Goal: Task Accomplishment & Management: Complete application form

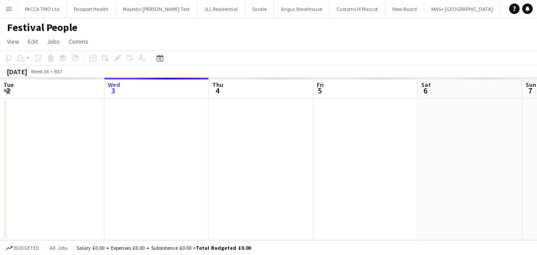
scroll to position [0, 4544]
click at [8, 11] on app-icon "Menu" at bounding box center [8, 8] width 7 height 7
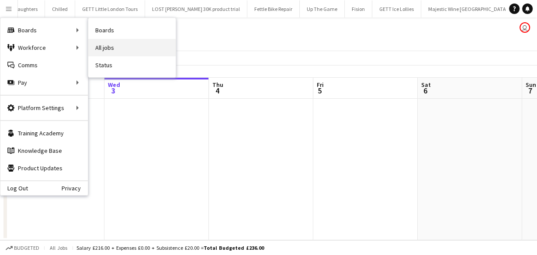
click at [102, 48] on link "All jobs" at bounding box center [131, 47] width 87 height 17
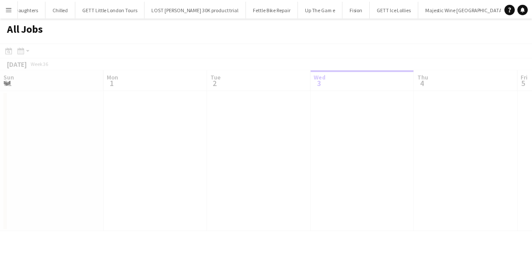
scroll to position [0, 209]
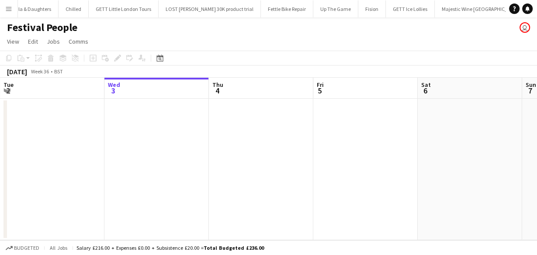
scroll to position [0, 4534]
click at [379, 38] on app-page-menu "View Day view expanded Day view collapsed Month view Date picker Jump to today …" at bounding box center [268, 42] width 537 height 17
click at [7, 14] on button "Menu" at bounding box center [8, 8] width 17 height 17
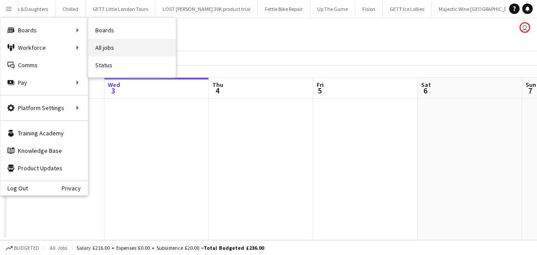
click at [93, 41] on link "All jobs" at bounding box center [131, 47] width 87 height 17
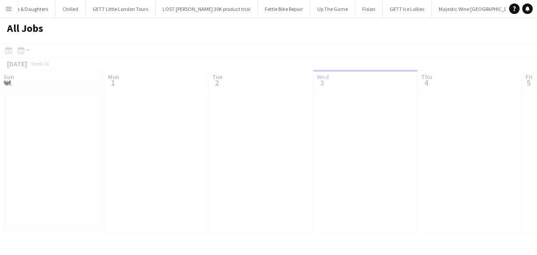
scroll to position [0, 209]
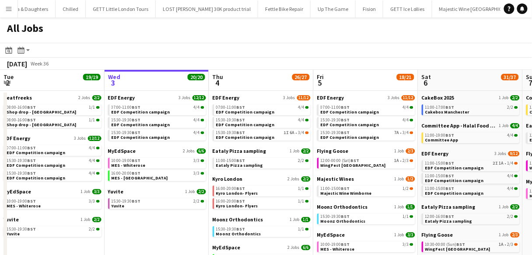
click at [10, 11] on app-icon "Menu" at bounding box center [8, 8] width 7 height 7
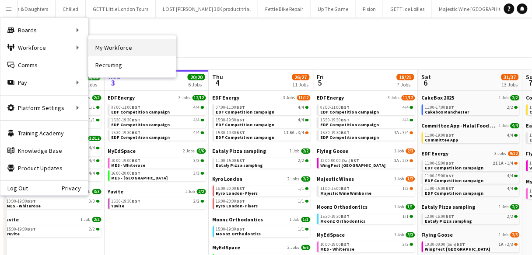
click at [112, 44] on link "My Workforce" at bounding box center [131, 47] width 87 height 17
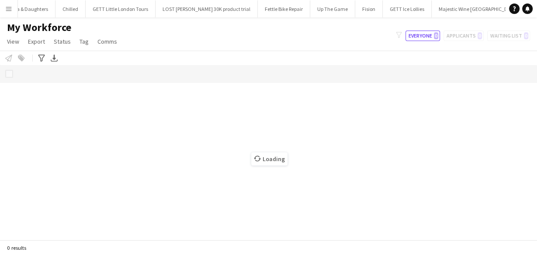
click at [103, 28] on h1 "My Workforce" at bounding box center [63, 27] width 126 height 13
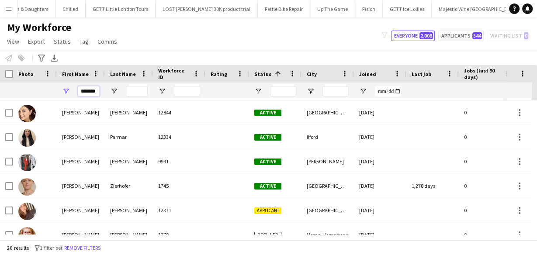
click at [91, 93] on input "*******" at bounding box center [89, 91] width 22 height 10
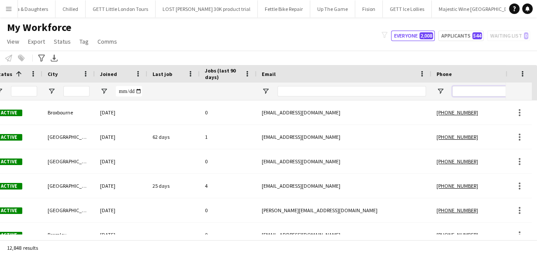
click at [467, 92] on input "Phone Filter Input" at bounding box center [496, 91] width 86 height 10
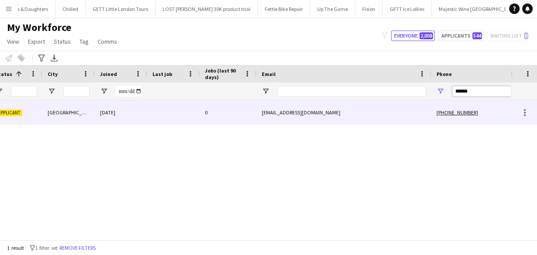
type input "******"
click at [273, 124] on div "wa.ah2023@gmail.com" at bounding box center [344, 113] width 175 height 24
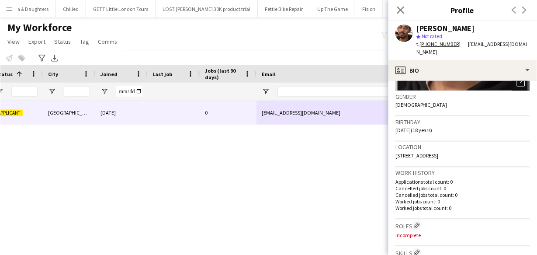
scroll to position [140, 0]
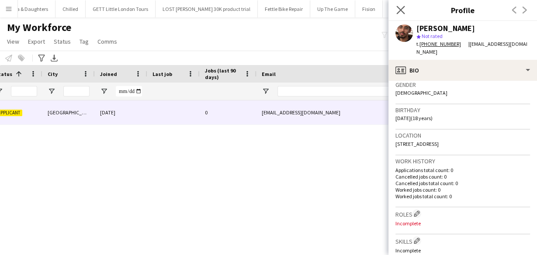
click at [396, 12] on app-icon "Close pop-in" at bounding box center [401, 10] width 13 height 13
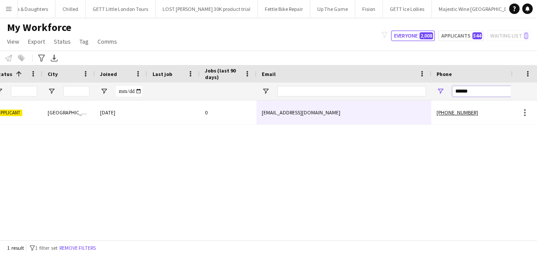
click at [456, 89] on input "******" at bounding box center [496, 91] width 86 height 10
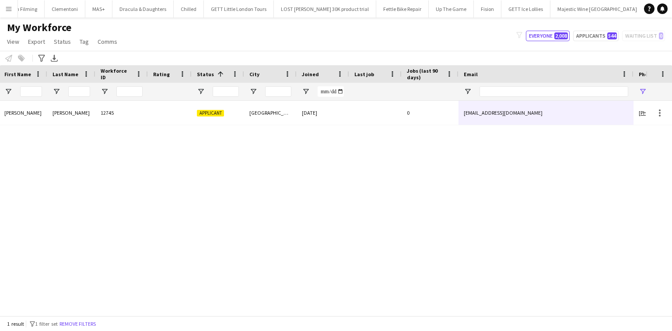
scroll to position [0, 0]
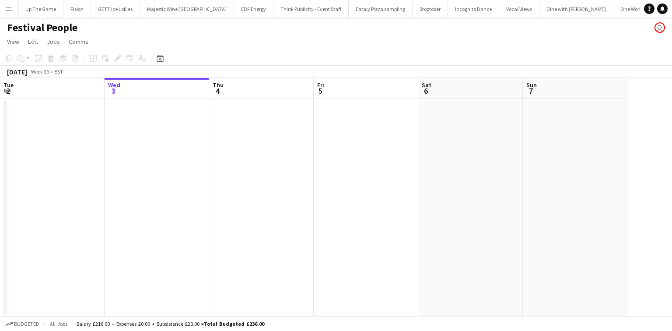
scroll to position [0, 4417]
click at [9, 12] on button "Menu" at bounding box center [8, 8] width 17 height 17
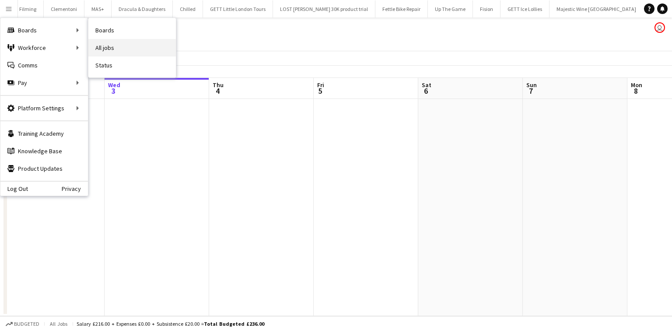
click at [104, 43] on link "All jobs" at bounding box center [131, 47] width 87 height 17
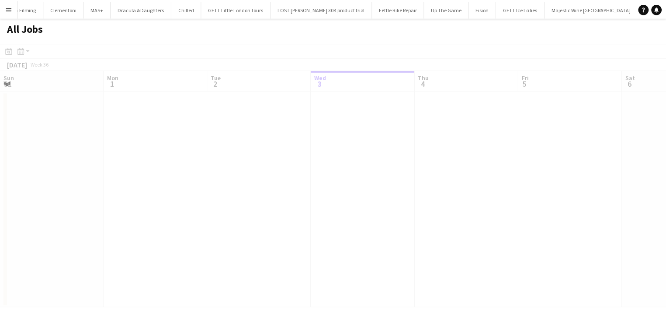
scroll to position [0, 209]
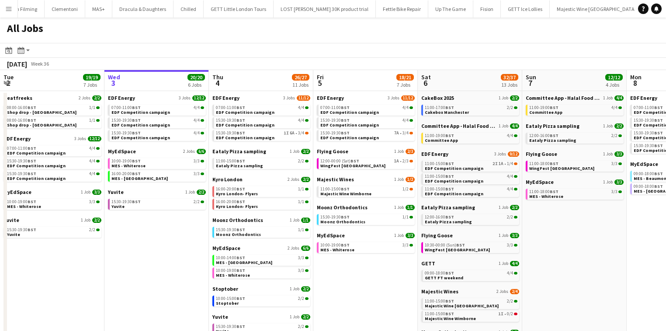
click at [7, 15] on button "Menu" at bounding box center [8, 8] width 17 height 17
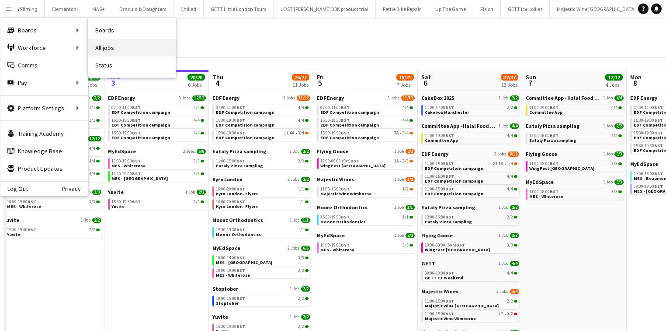
click at [97, 45] on link "All jobs" at bounding box center [131, 47] width 87 height 17
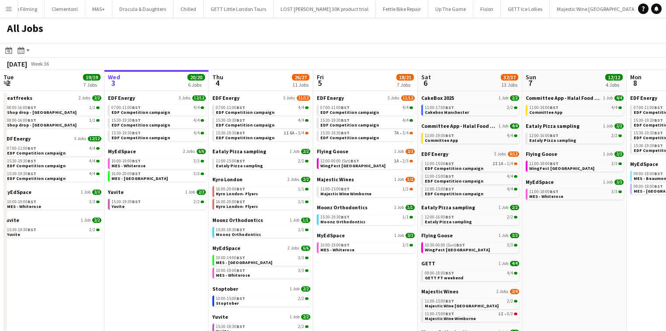
click at [145, 45] on app-toolbar "Date picker SEP 2025 SEP 2025 Monday M Tuesday T Wednesday W Thursday T Friday …" at bounding box center [333, 50] width 666 height 15
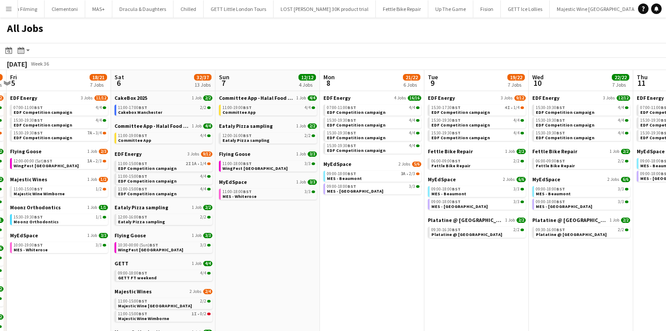
scroll to position [0, 202]
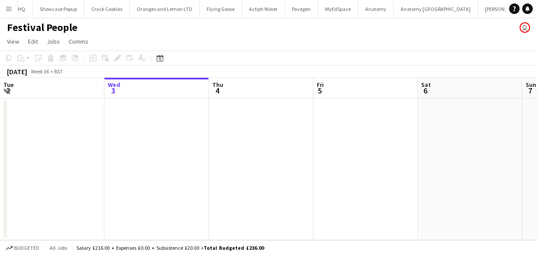
scroll to position [0, 3451]
click at [9, 10] on app-icon "Menu" at bounding box center [8, 8] width 7 height 7
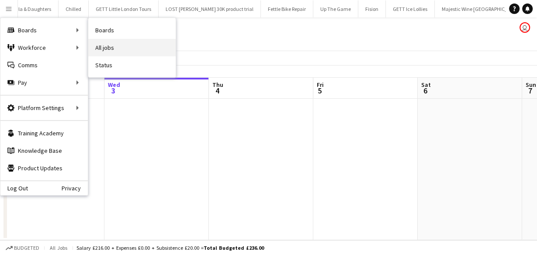
scroll to position [0, 4534]
click at [104, 48] on link "All jobs" at bounding box center [131, 47] width 87 height 17
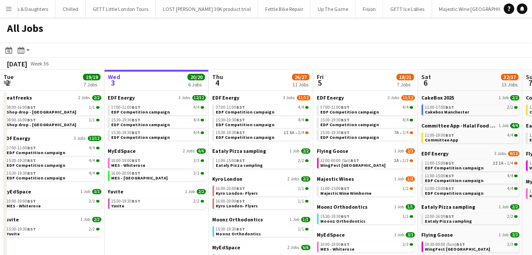
click at [10, 9] on app-icon "Menu" at bounding box center [8, 8] width 7 height 7
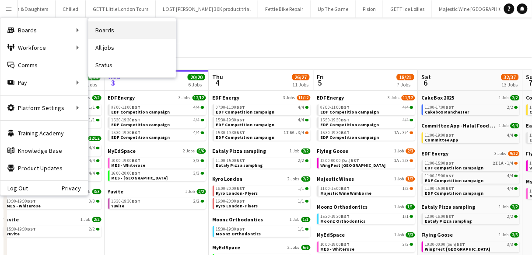
click at [102, 34] on link "Boards" at bounding box center [131, 29] width 87 height 17
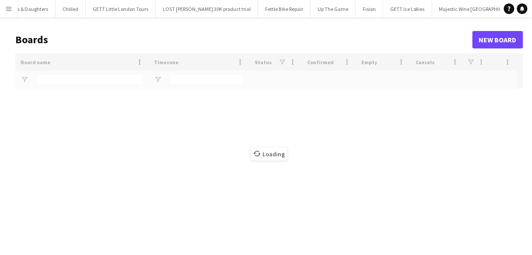
type input "******"
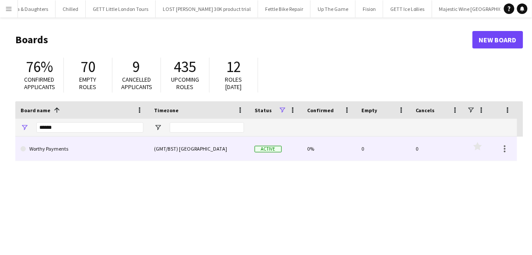
click at [80, 146] on link "Worthy Payments" at bounding box center [82, 149] width 123 height 24
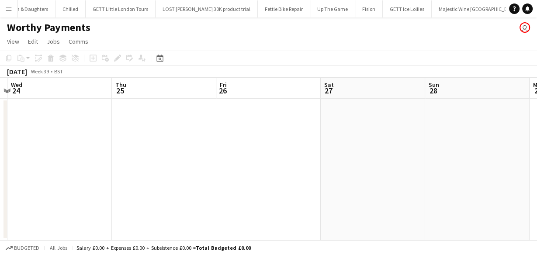
scroll to position [0, 267]
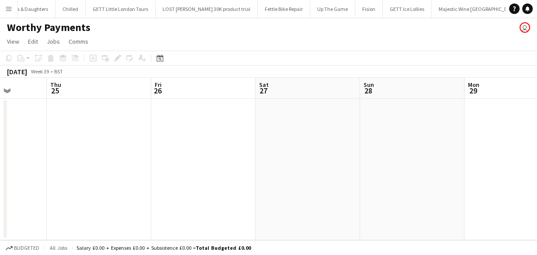
click at [314, 84] on app-board-header-date "Sat 27" at bounding box center [308, 88] width 105 height 21
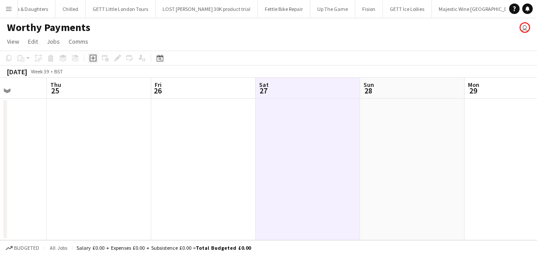
click at [90, 56] on icon "Add job" at bounding box center [93, 58] width 7 height 7
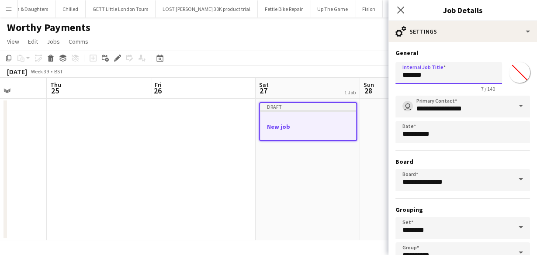
click at [412, 77] on input "*******" at bounding box center [449, 73] width 107 height 22
click at [419, 79] on input "*******" at bounding box center [449, 73] width 107 height 22
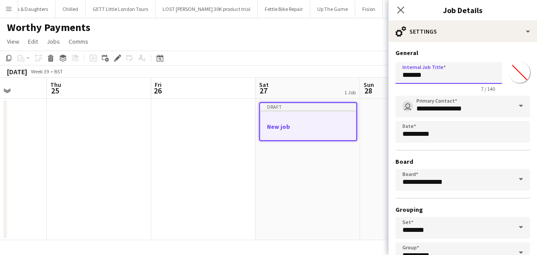
click at [419, 79] on input "*******" at bounding box center [449, 73] width 107 height 22
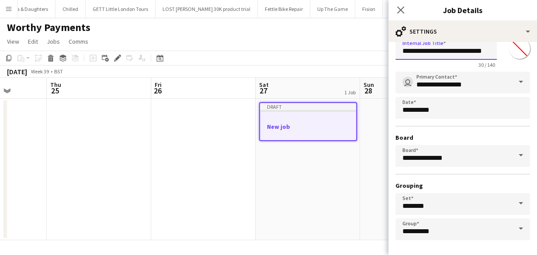
scroll to position [58, 0]
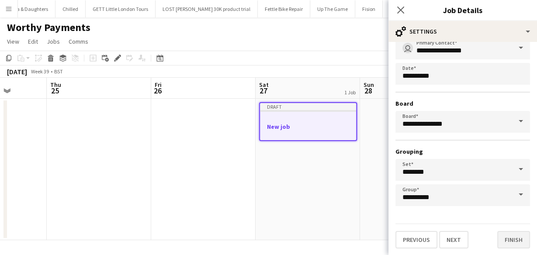
type input "**********"
click at [515, 245] on button "Finish" at bounding box center [514, 239] width 33 height 17
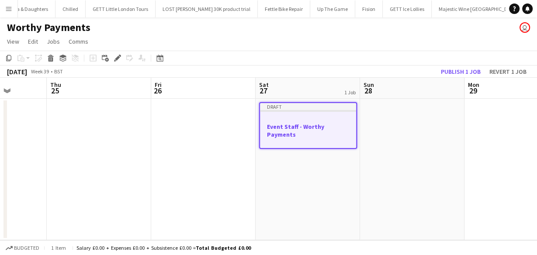
click at [340, 123] on h3 "Event Staff - Worthy Payments" at bounding box center [308, 131] width 96 height 16
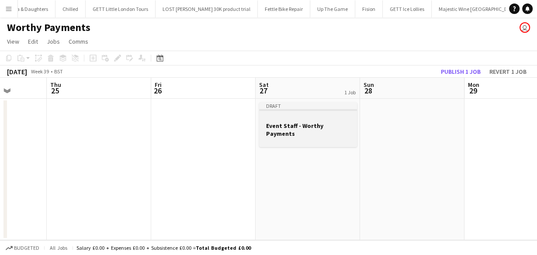
click at [331, 114] on app-job-card "Draft Event Staff - Worthy Payments" at bounding box center [308, 124] width 98 height 45
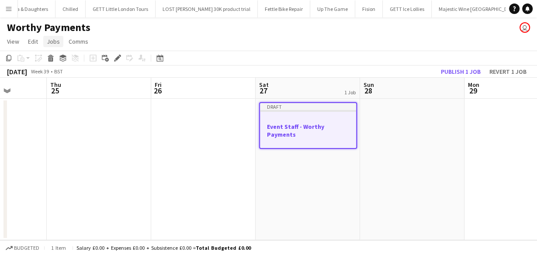
click at [49, 38] on span "Jobs" at bounding box center [53, 42] width 13 height 8
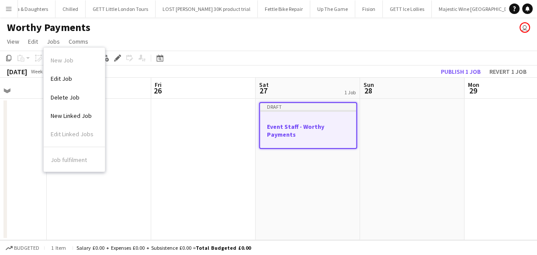
drag, startPoint x: 63, startPoint y: 74, endPoint x: 168, endPoint y: 86, distance: 105.1
click at [63, 75] on span "Edit Job" at bounding box center [61, 79] width 21 height 8
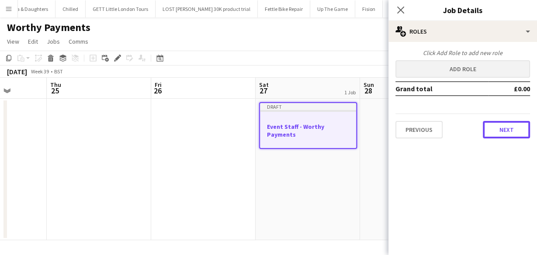
drag, startPoint x: 504, startPoint y: 126, endPoint x: 448, endPoint y: 69, distance: 80.1
click at [450, 86] on div "Click Add Role to add new role Add role Grand total £0.00 Previous Next" at bounding box center [463, 94] width 149 height 90
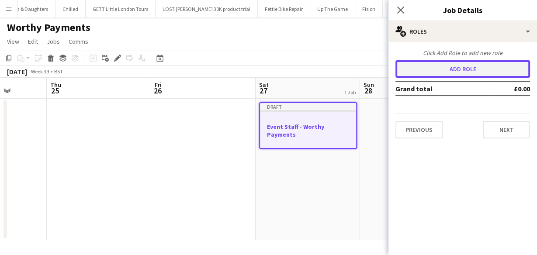
click at [447, 67] on button "Add role" at bounding box center [463, 68] width 135 height 17
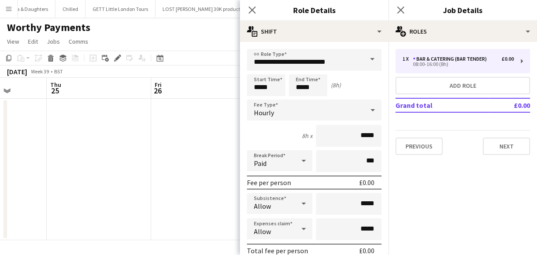
click at [366, 63] on span at bounding box center [372, 59] width 18 height 21
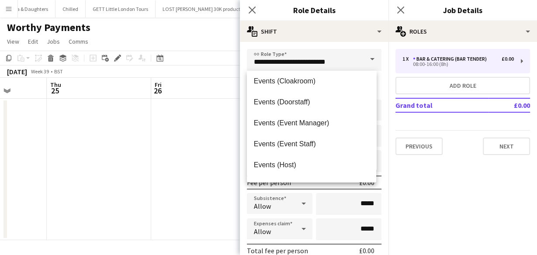
scroll to position [245, 0]
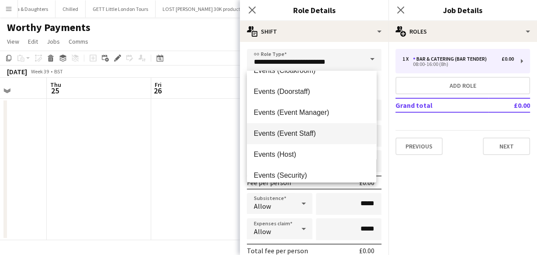
click at [283, 128] on mat-option "Events (Event Staff)" at bounding box center [311, 133] width 129 height 21
type input "**********"
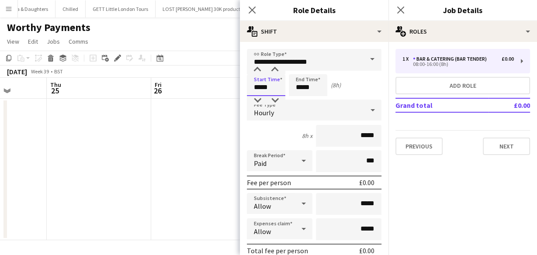
click at [275, 87] on input "*****" at bounding box center [266, 85] width 38 height 22
type input "*****"
click at [261, 71] on div at bounding box center [257, 70] width 17 height 9
click at [325, 82] on input "*****" at bounding box center [308, 85] width 38 height 22
click at [301, 71] on div at bounding box center [299, 70] width 17 height 9
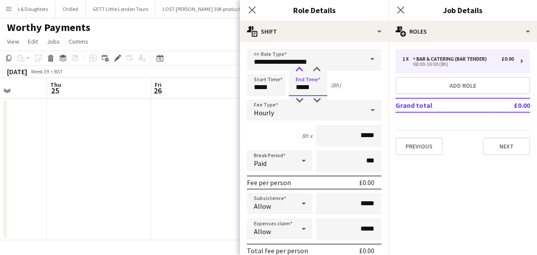
click at [301, 71] on div at bounding box center [299, 70] width 17 height 9
type input "*****"
click at [301, 71] on div at bounding box center [299, 70] width 17 height 9
click at [342, 77] on div "Start Time ***** End Time ***** (10h)" at bounding box center [314, 85] width 135 height 22
drag, startPoint x: 335, startPoint y: 139, endPoint x: 340, endPoint y: 139, distance: 4.8
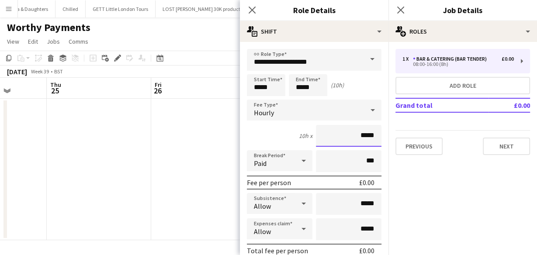
click at [335, 139] on input "*****" at bounding box center [349, 136] width 66 height 22
drag, startPoint x: 368, startPoint y: 136, endPoint x: 357, endPoint y: 135, distance: 10.5
click at [357, 135] on input "*****" at bounding box center [349, 136] width 66 height 22
type input "******"
click at [275, 133] on div "10h x ******" at bounding box center [314, 136] width 135 height 22
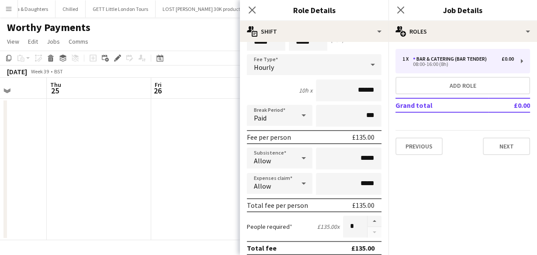
scroll to position [35, 0]
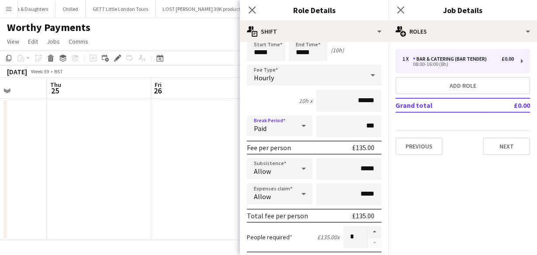
click at [306, 128] on icon at bounding box center [304, 125] width 10 height 17
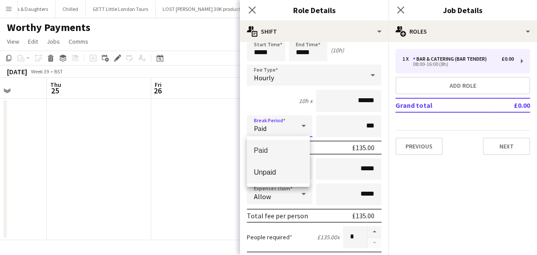
click at [286, 172] on span "Unpaid" at bounding box center [278, 172] width 49 height 8
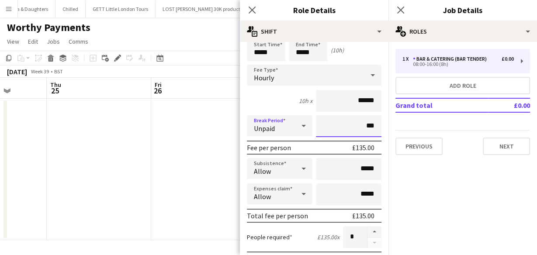
click at [357, 126] on input "***" at bounding box center [349, 126] width 66 height 22
type input "****"
click at [248, 102] on div "10h x ******" at bounding box center [314, 101] width 135 height 22
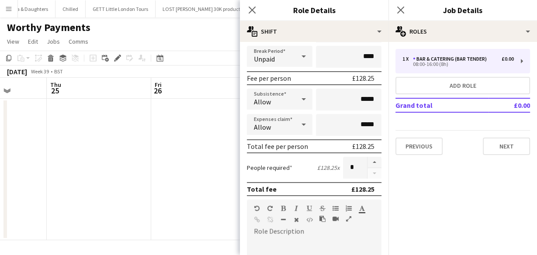
scroll to position [105, 0]
drag, startPoint x: 368, startPoint y: 103, endPoint x: 356, endPoint y: 105, distance: 11.9
click at [356, 105] on input "*****" at bounding box center [349, 99] width 66 height 22
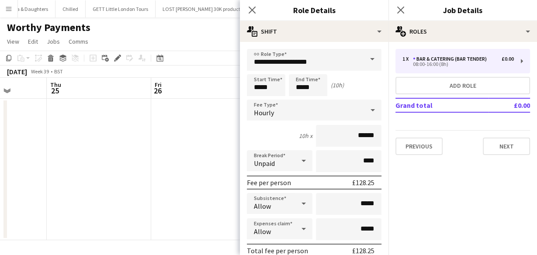
scroll to position [0, 0]
drag, startPoint x: 376, startPoint y: 206, endPoint x: 370, endPoint y: 207, distance: 6.4
click at [375, 206] on input "*****" at bounding box center [349, 204] width 66 height 22
click at [362, 208] on input "*****" at bounding box center [349, 204] width 66 height 22
drag, startPoint x: 358, startPoint y: 206, endPoint x: 375, endPoint y: 202, distance: 17.5
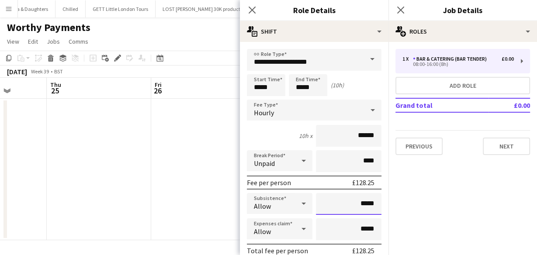
click at [375, 202] on input "*****" at bounding box center [349, 204] width 66 height 22
type input "******"
click at [366, 138] on input "******" at bounding box center [349, 136] width 66 height 22
drag, startPoint x: 370, startPoint y: 138, endPoint x: 358, endPoint y: 139, distance: 12.7
click at [358, 139] on input "******" at bounding box center [349, 136] width 66 height 22
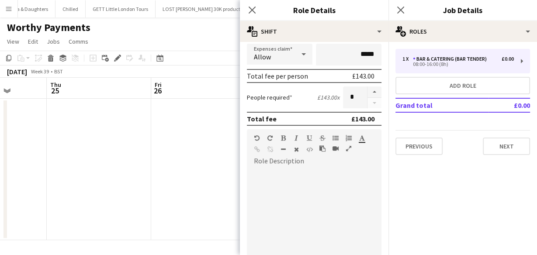
scroll to position [210, 0]
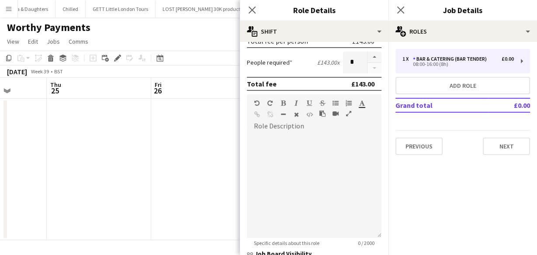
type input "******"
click at [324, 135] on div at bounding box center [314, 185] width 135 height 105
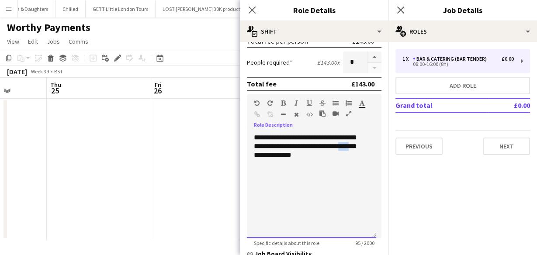
drag, startPoint x: 359, startPoint y: 149, endPoint x: 348, endPoint y: 148, distance: 11.4
click at [348, 148] on div "**********" at bounding box center [311, 185] width 129 height 105
click at [339, 154] on div "**********" at bounding box center [311, 185] width 129 height 105
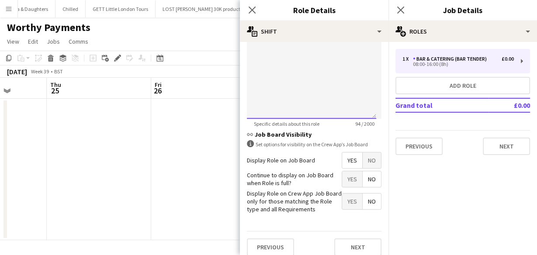
scroll to position [336, 0]
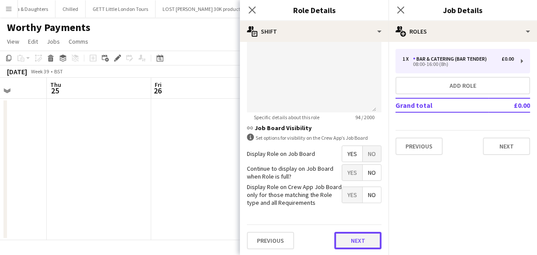
click at [356, 235] on button "Next" at bounding box center [357, 240] width 47 height 17
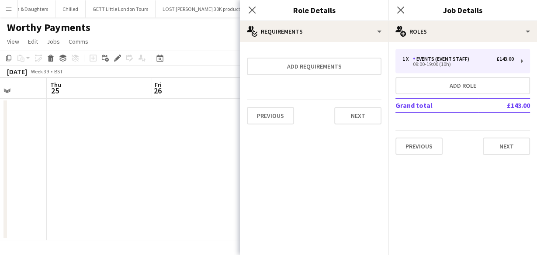
scroll to position [0, 0]
click at [356, 119] on button "Next" at bounding box center [357, 115] width 47 height 17
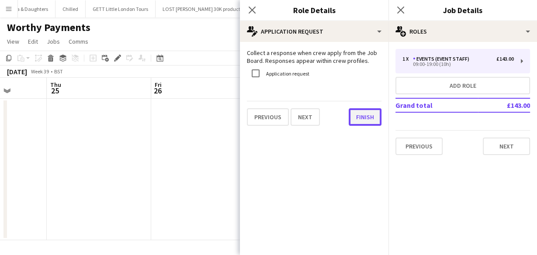
click at [359, 115] on button "Finish" at bounding box center [365, 116] width 33 height 17
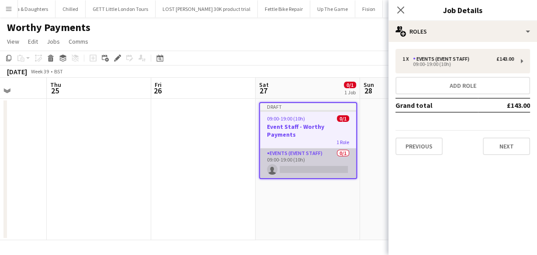
click at [323, 158] on app-card-role "Events (Event Staff) 0/1 09:00-19:00 (10h) single-neutral-actions" at bounding box center [308, 164] width 96 height 30
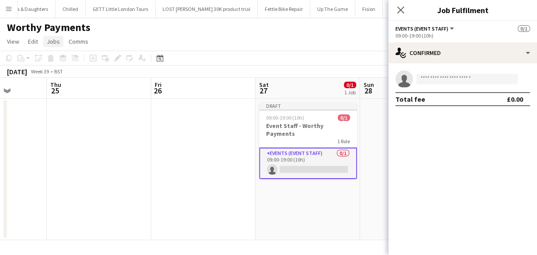
drag, startPoint x: 53, startPoint y: 40, endPoint x: 65, endPoint y: 70, distance: 32.2
click at [52, 40] on span "Jobs" at bounding box center [53, 42] width 13 height 8
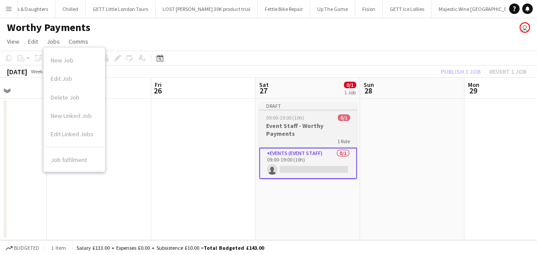
click at [331, 138] on div "1 Role" at bounding box center [308, 141] width 98 height 7
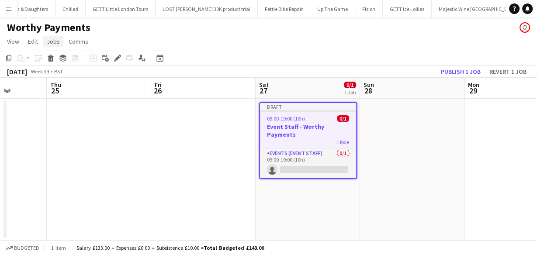
click at [55, 42] on span "Jobs" at bounding box center [53, 42] width 13 height 8
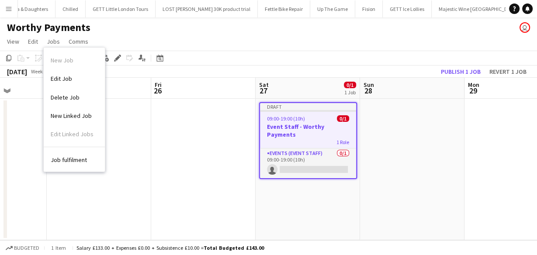
click at [62, 79] on span "Edit Job" at bounding box center [61, 79] width 21 height 8
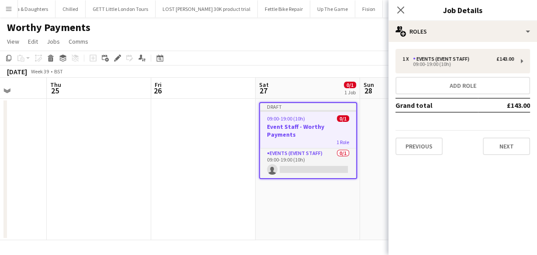
click at [474, 76] on div "1 x Events (Event Staff) £143.00 09:00-19:00 (10h) Add role Grand total £143.00…" at bounding box center [463, 102] width 149 height 106
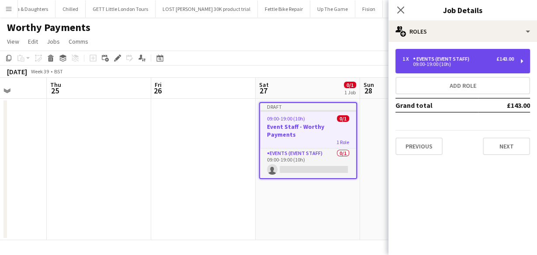
click at [478, 70] on div "1 x Events (Event Staff) £143.00 09:00-19:00 (10h)" at bounding box center [463, 61] width 135 height 24
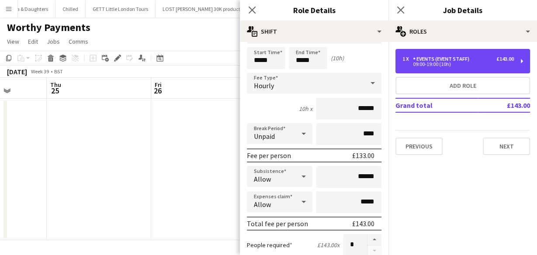
scroll to position [70, 0]
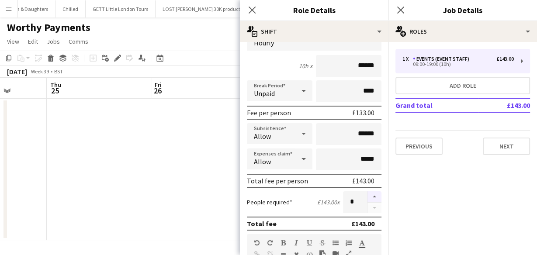
click at [368, 199] on button "button" at bounding box center [375, 197] width 14 height 11
type input "*"
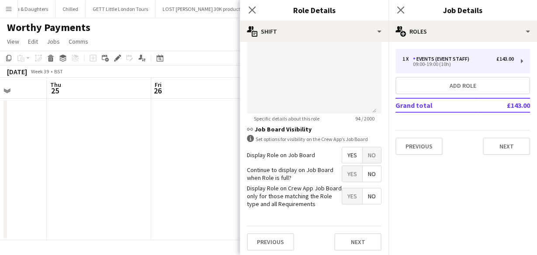
scroll to position [336, 0]
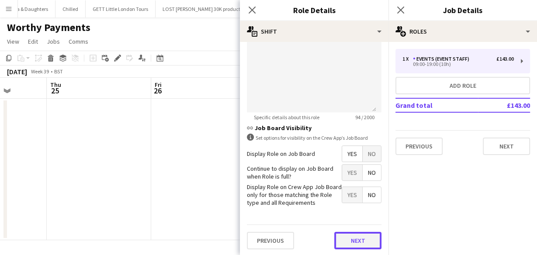
click at [366, 236] on button "Next" at bounding box center [357, 240] width 47 height 17
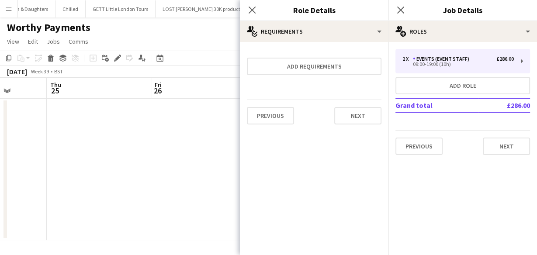
scroll to position [0, 0]
click at [356, 115] on button "Next" at bounding box center [357, 115] width 47 height 17
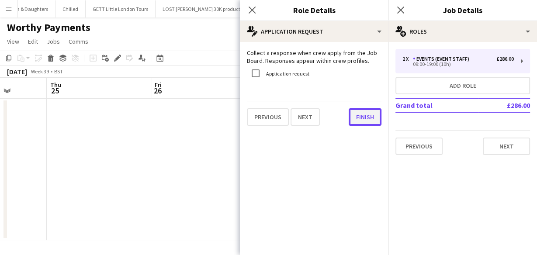
click at [363, 125] on button "Finish" at bounding box center [365, 116] width 33 height 17
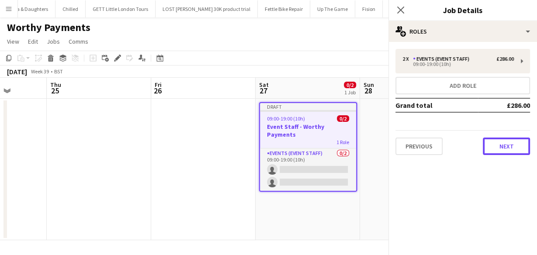
click at [502, 148] on button "Next" at bounding box center [506, 146] width 47 height 17
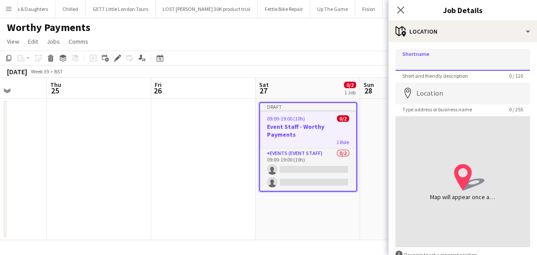
click at [439, 63] on input "Shortname" at bounding box center [463, 60] width 135 height 22
type input "**********"
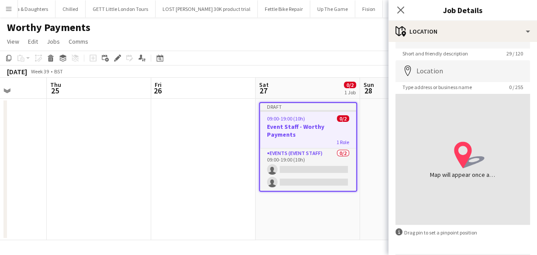
scroll to position [53, 0]
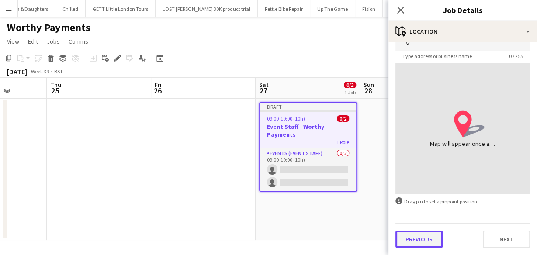
click at [437, 240] on button "Previous" at bounding box center [419, 239] width 47 height 17
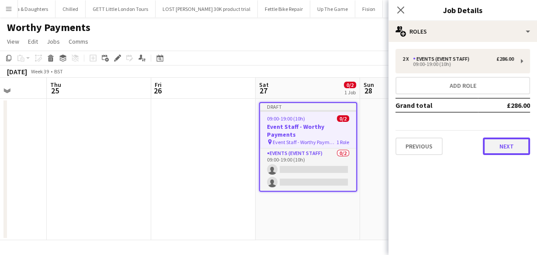
click at [512, 146] on button "Next" at bounding box center [506, 146] width 47 height 17
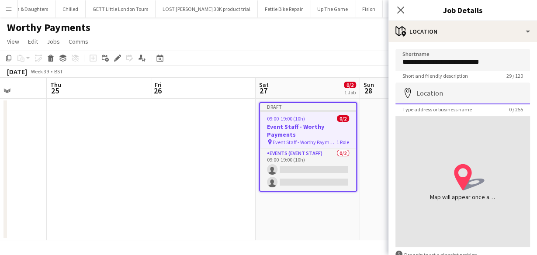
click at [436, 91] on input "Location" at bounding box center [463, 94] width 135 height 22
click at [437, 98] on input "Location" at bounding box center [463, 94] width 135 height 22
paste input "**********"
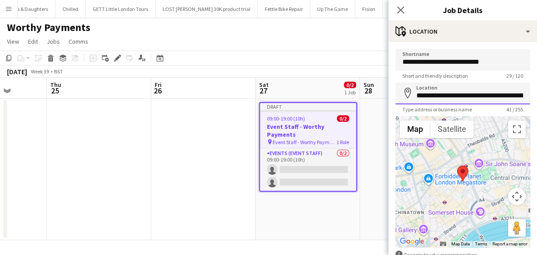
click at [519, 96] on input "**********" at bounding box center [463, 94] width 135 height 22
drag, startPoint x: 496, startPoint y: 93, endPoint x: 520, endPoint y: 96, distance: 24.7
click at [520, 96] on input "**********" at bounding box center [460, 94] width 129 height 22
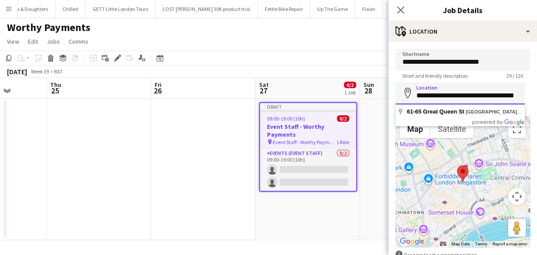
scroll to position [0, 0]
drag, startPoint x: 489, startPoint y: 96, endPoint x: 398, endPoint y: 94, distance: 90.5
click at [401, 94] on input "**********" at bounding box center [460, 94] width 129 height 22
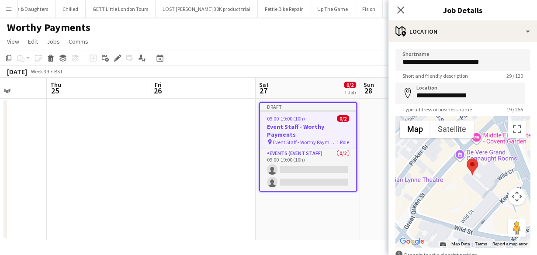
drag, startPoint x: 498, startPoint y: 182, endPoint x: 459, endPoint y: 183, distance: 39.4
click at [459, 183] on div at bounding box center [463, 181] width 135 height 131
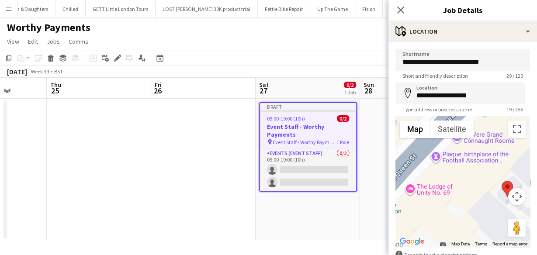
drag, startPoint x: 462, startPoint y: 159, endPoint x: 467, endPoint y: 198, distance: 39.7
click at [467, 198] on div at bounding box center [463, 181] width 135 height 131
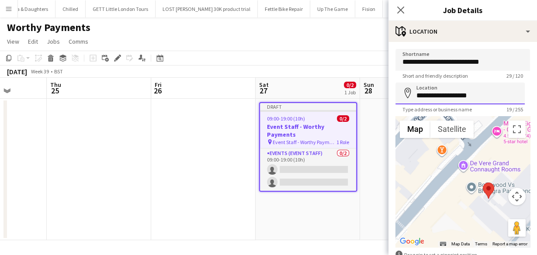
click at [438, 94] on input "**********" at bounding box center [460, 94] width 129 height 22
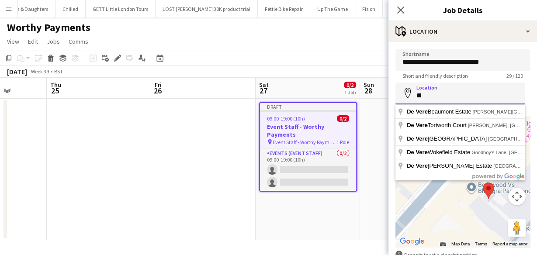
type input "*"
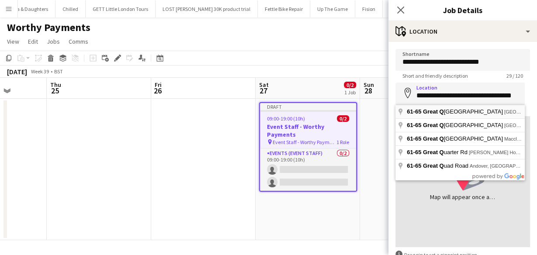
type input "**********"
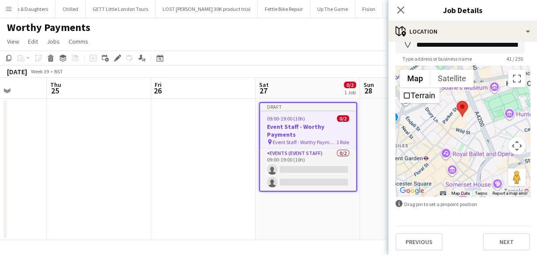
scroll to position [53, 0]
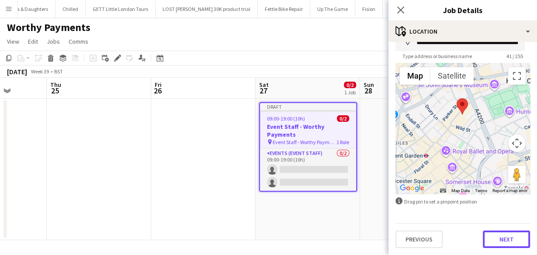
click at [492, 236] on button "Next" at bounding box center [506, 239] width 47 height 17
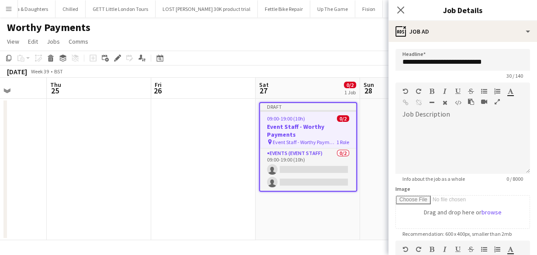
scroll to position [0, 0]
click at [455, 132] on div at bounding box center [463, 148] width 135 height 52
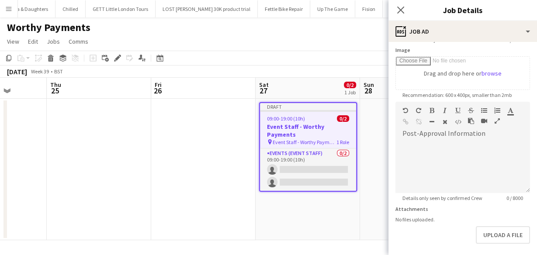
scroll to position [140, 0]
click at [463, 153] on div at bounding box center [463, 166] width 135 height 52
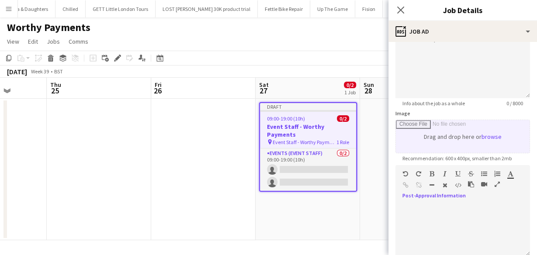
scroll to position [0, 0]
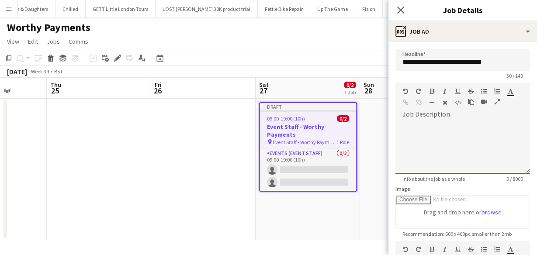
click at [443, 116] on div at bounding box center [463, 144] width 135 height 59
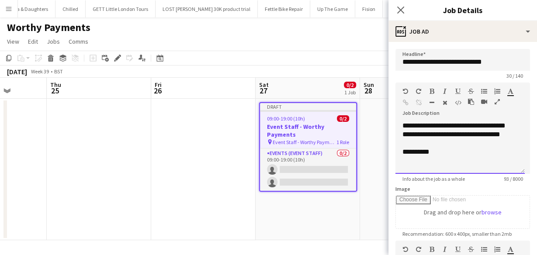
click at [417, 158] on div at bounding box center [460, 161] width 115 height 9
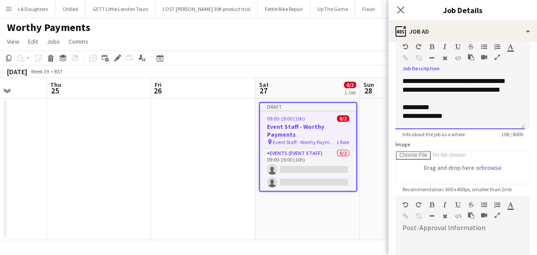
scroll to position [35, 0]
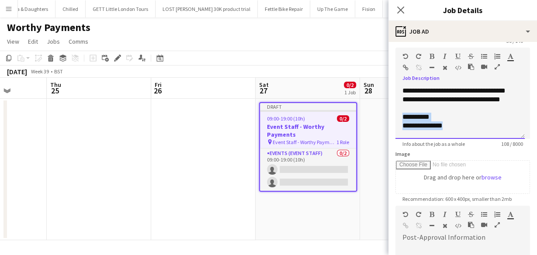
drag, startPoint x: 455, startPoint y: 126, endPoint x: 401, endPoint y: 119, distance: 54.2
click at [401, 119] on div "**********" at bounding box center [460, 113] width 129 height 52
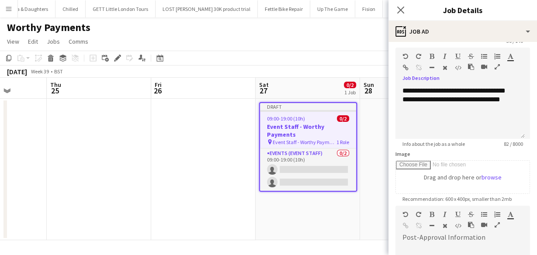
paste div
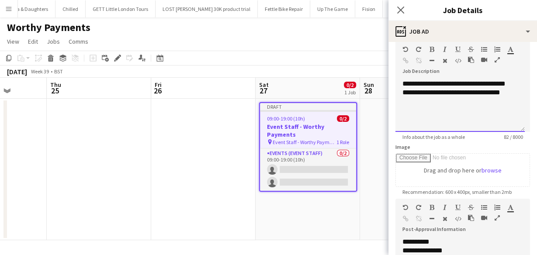
click at [420, 112] on div at bounding box center [460, 110] width 115 height 9
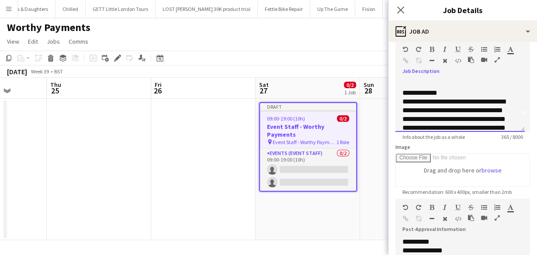
scroll to position [16, 0]
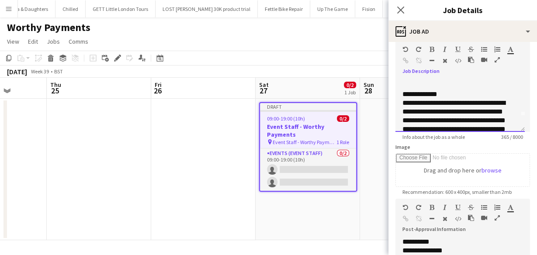
click at [423, 99] on div "**********" at bounding box center [458, 94] width 110 height 9
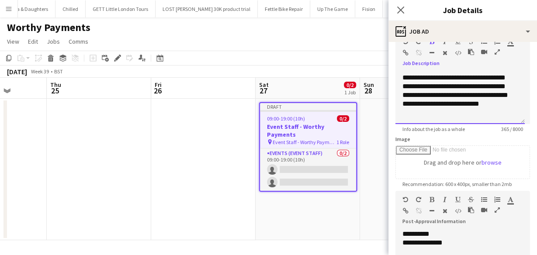
scroll to position [49, 0]
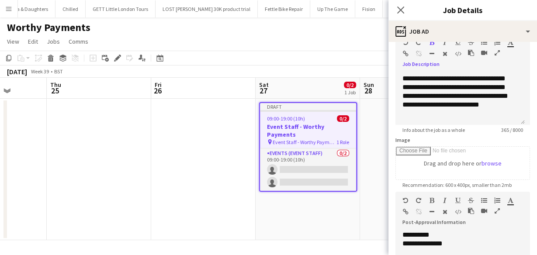
click at [424, 236] on div "**********" at bounding box center [460, 235] width 115 height 9
click at [459, 242] on div "**********" at bounding box center [460, 244] width 115 height 9
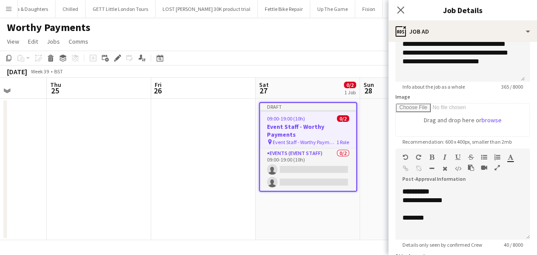
scroll to position [138, 0]
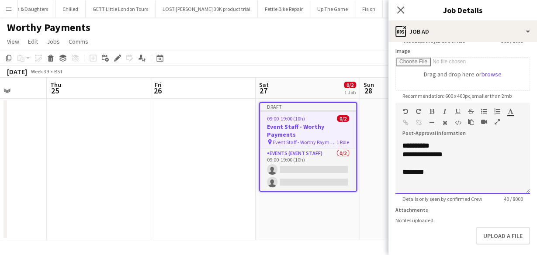
click at [402, 181] on div "**********" at bounding box center [463, 168] width 135 height 52
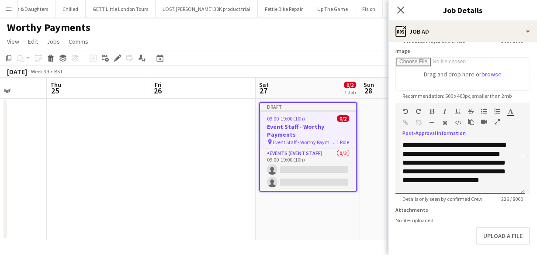
click at [459, 153] on div "**********" at bounding box center [458, 167] width 110 height 52
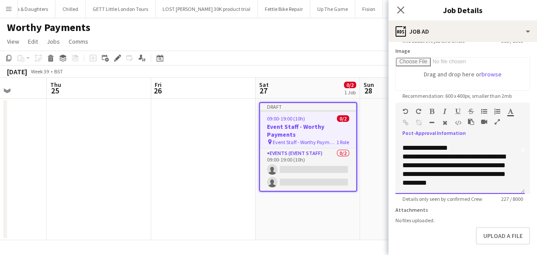
click at [481, 164] on div "**********" at bounding box center [458, 170] width 110 height 35
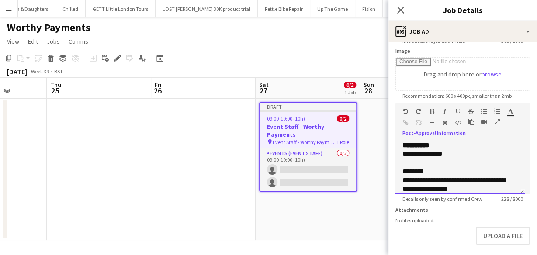
scroll to position [0, 0]
click at [425, 171] on div "********" at bounding box center [458, 172] width 110 height 9
click at [459, 179] on div "**********" at bounding box center [458, 185] width 110 height 17
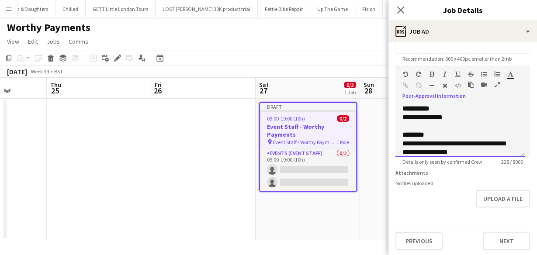
scroll to position [177, 0]
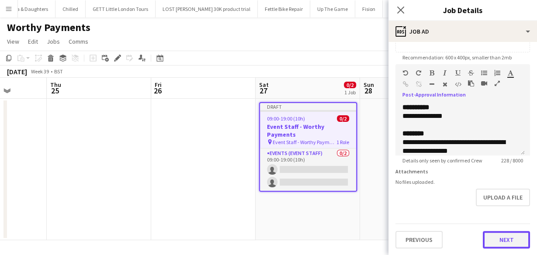
click at [497, 247] on button "Next" at bounding box center [506, 239] width 47 height 17
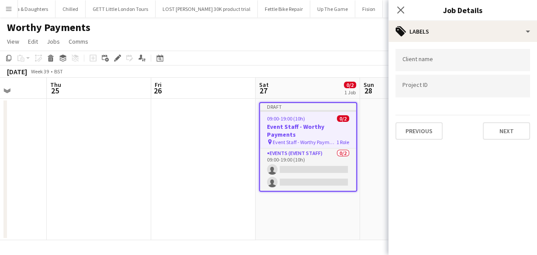
scroll to position [0, 0]
click at [441, 55] on div at bounding box center [463, 60] width 135 height 22
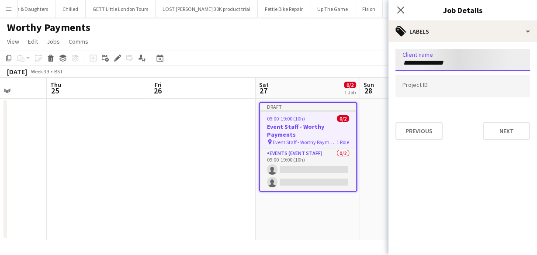
type input "**********"
click at [486, 124] on button "Next" at bounding box center [506, 130] width 47 height 17
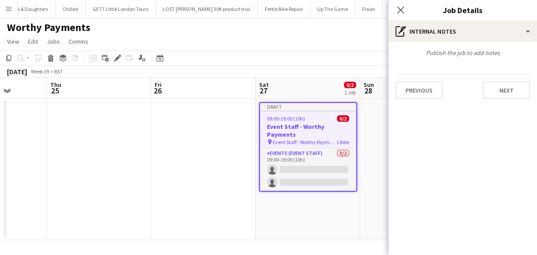
click at [517, 75] on div "Previous Next" at bounding box center [463, 86] width 135 height 25
click at [507, 89] on button "Next" at bounding box center [506, 90] width 47 height 17
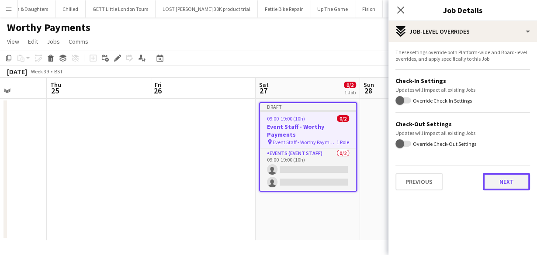
click at [510, 180] on button "Next" at bounding box center [506, 181] width 47 height 17
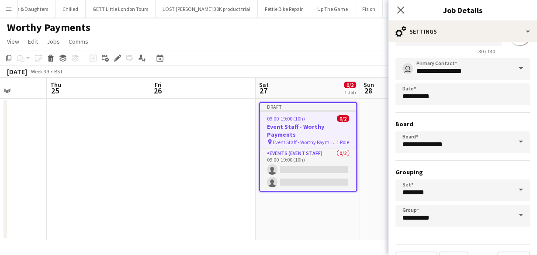
scroll to position [58, 0]
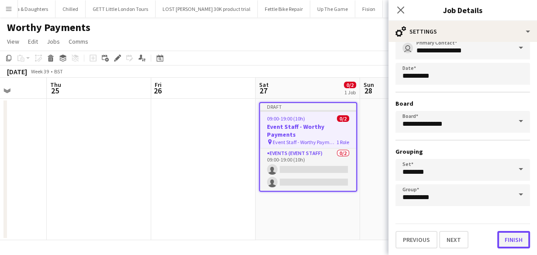
click at [505, 233] on button "Finish" at bounding box center [514, 239] width 33 height 17
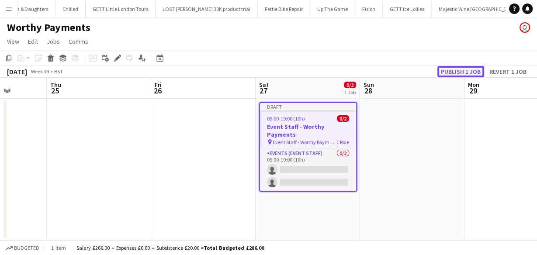
click at [471, 70] on button "Publish 1 job" at bounding box center [461, 71] width 47 height 11
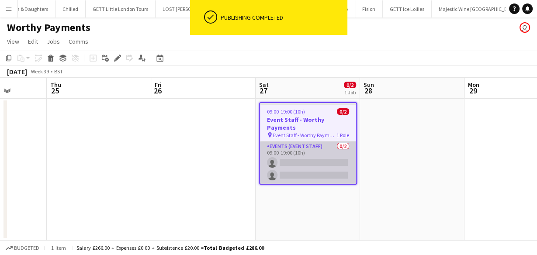
click at [308, 149] on app-card-role "Events (Event Staff) 0/2 09:00-19:00 (10h) single-neutral-actions single-neutra…" at bounding box center [308, 163] width 96 height 42
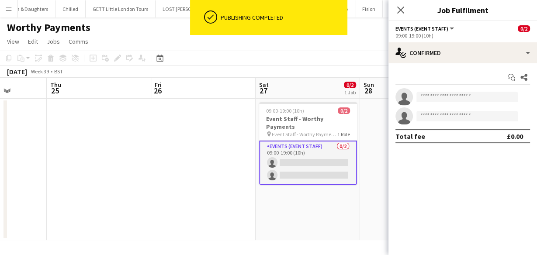
click at [407, 12] on div "Close pop-in" at bounding box center [401, 10] width 24 height 20
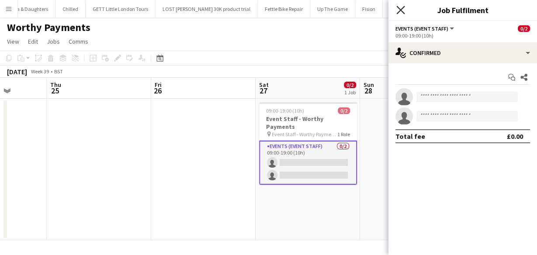
click at [404, 8] on icon "Close pop-in" at bounding box center [401, 10] width 8 height 8
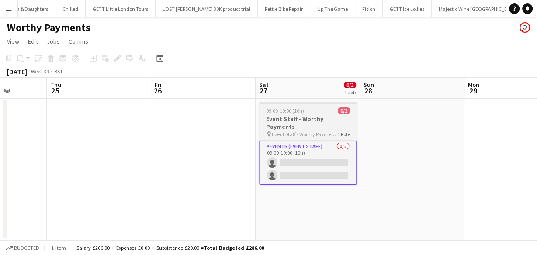
click at [295, 121] on h3 "Event Staff - Worthy Payments" at bounding box center [308, 123] width 98 height 16
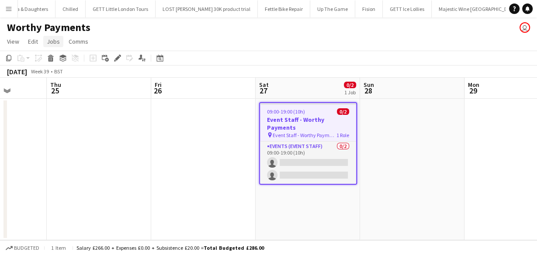
click at [59, 45] on link "Jobs" at bounding box center [53, 41] width 20 height 11
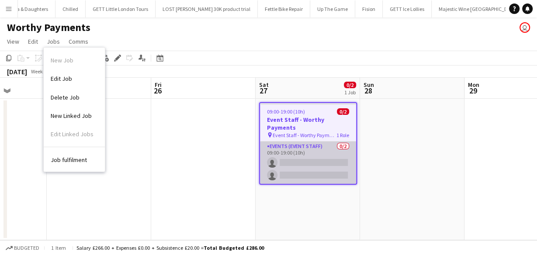
click at [315, 148] on app-card-role "Events (Event Staff) 0/2 09:00-19:00 (10h) single-neutral-actions single-neutra…" at bounding box center [308, 163] width 96 height 42
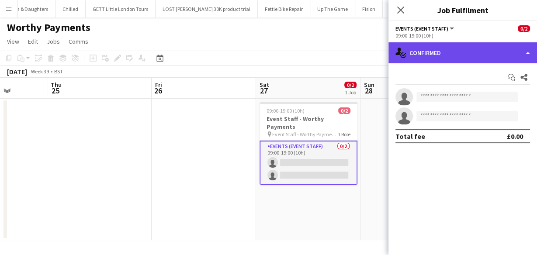
click at [450, 49] on div "single-neutral-actions-check-2 Confirmed" at bounding box center [463, 52] width 149 height 21
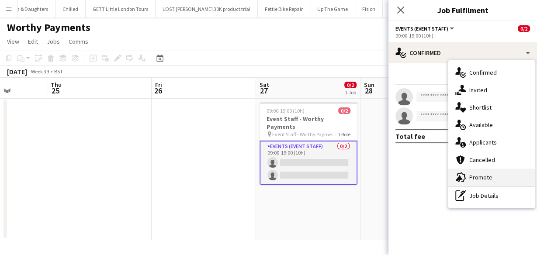
click at [469, 173] on div "advertising-megaphone Promote" at bounding box center [492, 177] width 87 height 17
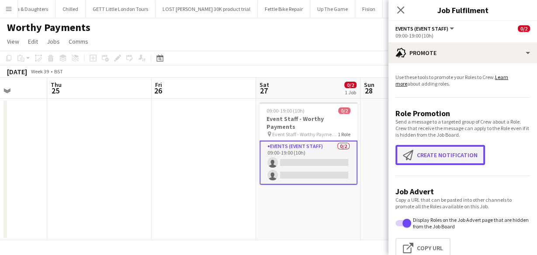
click at [419, 147] on button "Create notification Create notification" at bounding box center [441, 155] width 90 height 20
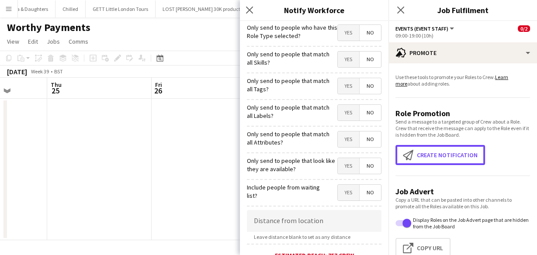
scroll to position [35, 0]
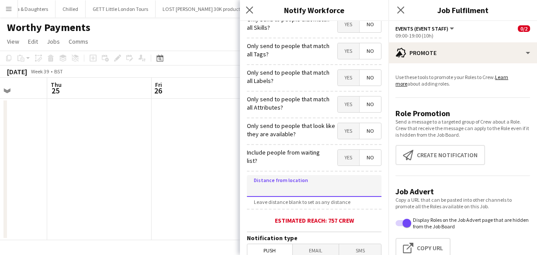
click at [293, 182] on input at bounding box center [314, 186] width 135 height 22
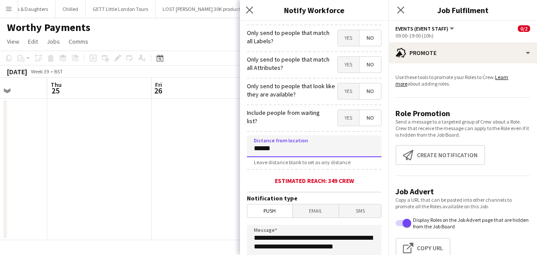
scroll to position [105, 0]
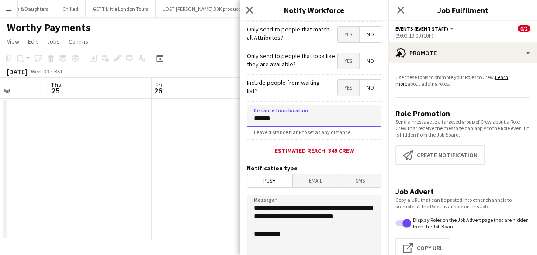
type input "******"
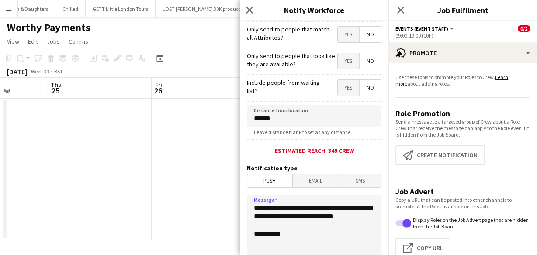
drag, startPoint x: 295, startPoint y: 224, endPoint x: 310, endPoint y: 207, distance: 22.7
click at [310, 207] on textarea "**********" at bounding box center [314, 248] width 135 height 107
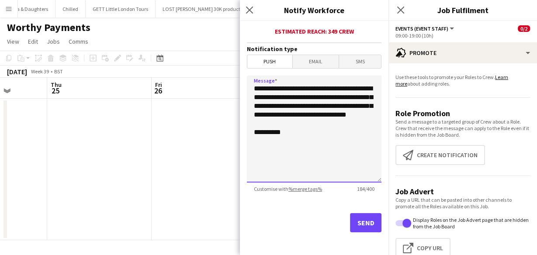
scroll to position [225, 0]
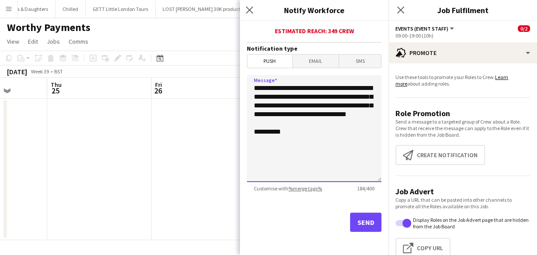
type textarea "**********"
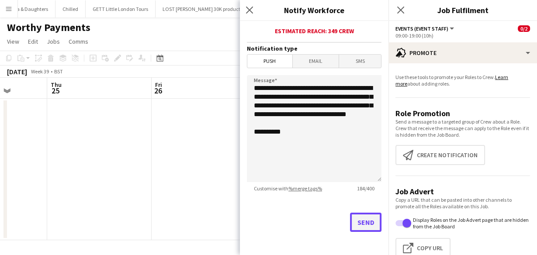
click at [365, 222] on button "Send" at bounding box center [365, 222] width 31 height 19
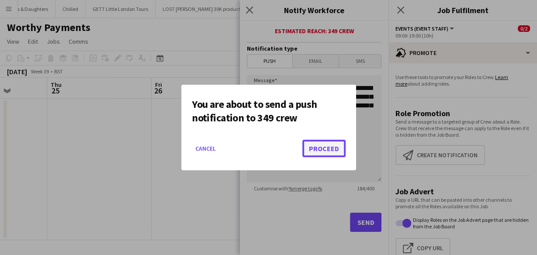
click at [327, 152] on button "Proceed" at bounding box center [324, 148] width 43 height 17
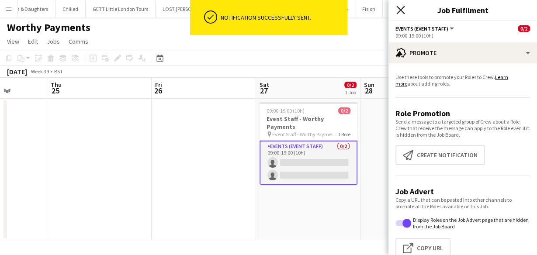
click at [403, 9] on icon "Close pop-in" at bounding box center [401, 10] width 8 height 8
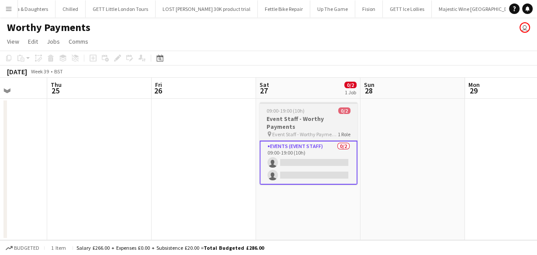
click at [291, 107] on app-job-card "09:00-19:00 (10h) 0/2 Event Staff - Worthy Payments pin Event Staff - Worthy Pa…" at bounding box center [309, 143] width 98 height 83
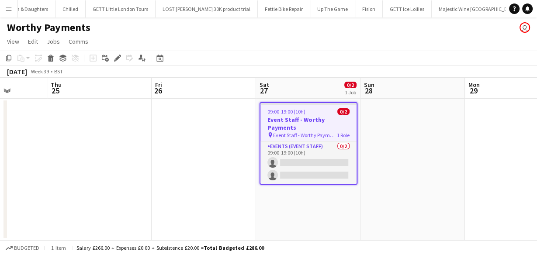
click at [7, 5] on button "Menu" at bounding box center [8, 8] width 17 height 17
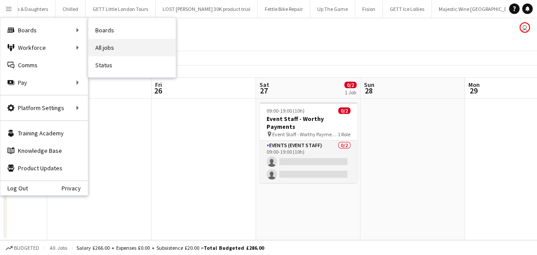
click at [98, 39] on link "All jobs" at bounding box center [131, 47] width 87 height 17
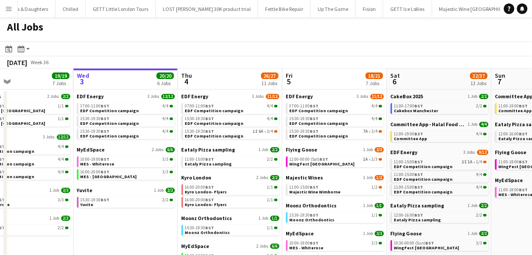
scroll to position [0, 239]
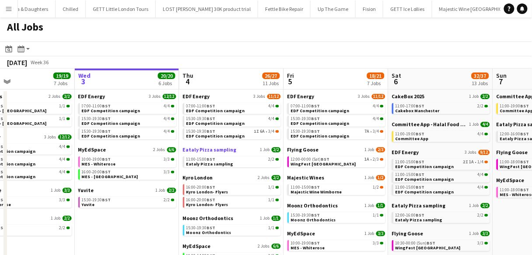
click at [192, 151] on span "Eataly Pizza sampling" at bounding box center [210, 149] width 54 height 7
click at [244, 137] on link "15:30-19:30 BST 1I 6A • 3/4 EDF Competition campaign" at bounding box center [232, 134] width 93 height 10
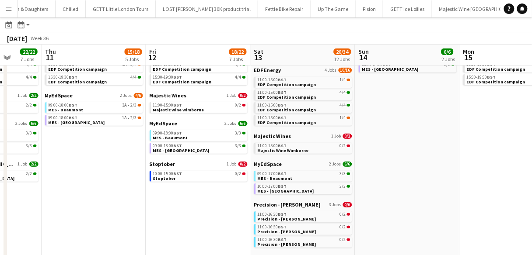
scroll to position [0, 281]
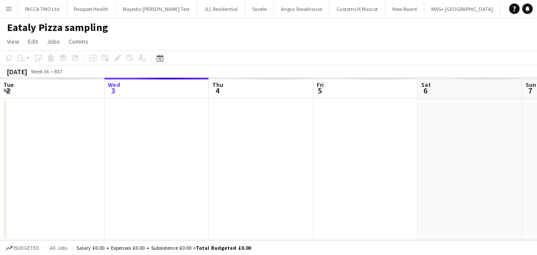
scroll to position [0, 92]
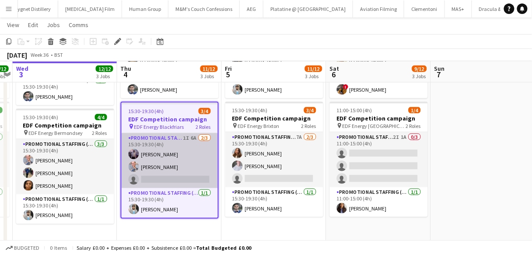
scroll to position [238, 0]
click at [183, 153] on app-card-role "Promotional Staffing (Flyering Staff) 1I 6A [DATE] 15:30-19:30 (4h) [PERSON_NAM…" at bounding box center [170, 160] width 96 height 55
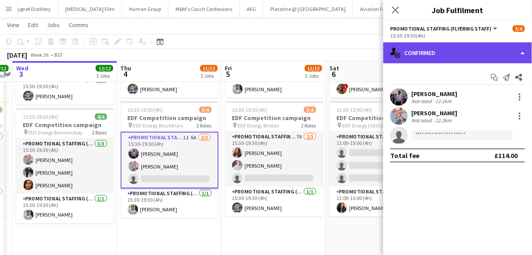
click at [443, 46] on div "single-neutral-actions-check-2 Confirmed" at bounding box center [457, 52] width 149 height 21
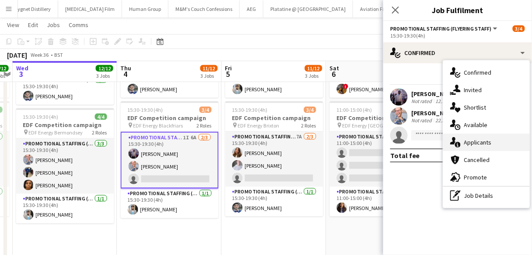
click at [466, 138] on div "single-neutral-actions-information Applicants" at bounding box center [486, 142] width 87 height 17
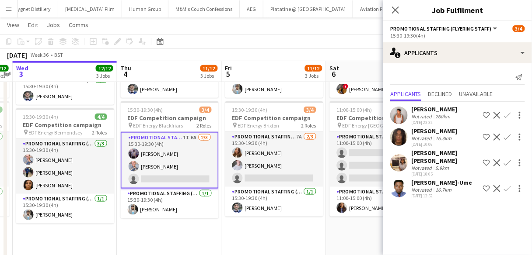
click at [390, 12] on div "Close pop-in" at bounding box center [395, 10] width 24 height 20
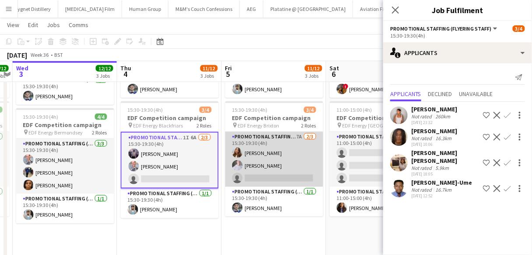
click at [272, 160] on app-card-role "Promotional Staffing (Flyering Staff) 7A 2/3 15:30-19:30 (4h) Tetiana Gerus Ben…" at bounding box center [274, 159] width 98 height 55
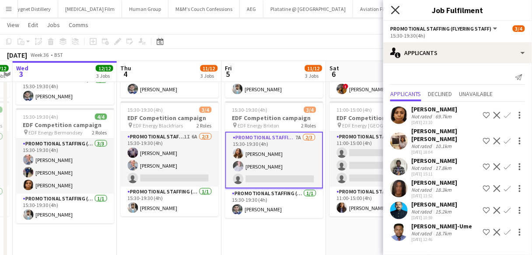
click at [395, 9] on icon "Close pop-in" at bounding box center [395, 10] width 8 height 8
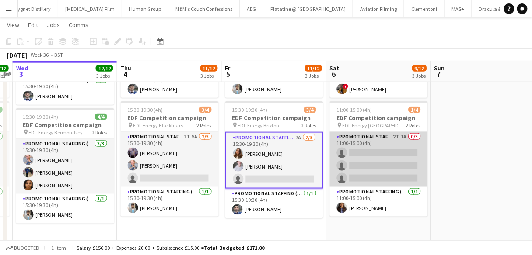
click at [394, 144] on app-card-role "Promotional Staffing (Flyering Staff) 2I 1A 0/3 11:00-15:00 (4h) single-neutral…" at bounding box center [379, 159] width 98 height 55
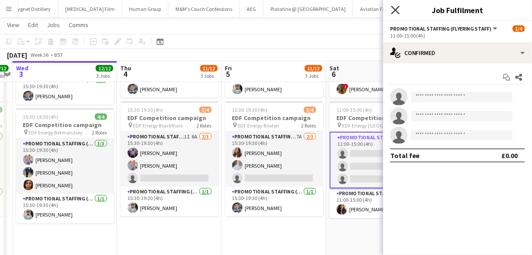
click at [393, 10] on icon "Close pop-in" at bounding box center [395, 10] width 8 height 8
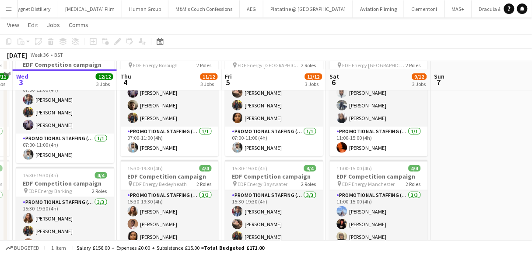
scroll to position [34, 0]
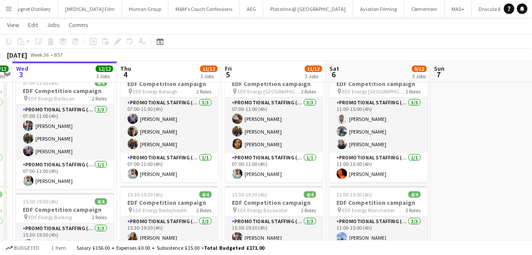
drag, startPoint x: 6, startPoint y: 7, endPoint x: 11, endPoint y: 13, distance: 7.7
click at [6, 7] on app-icon "Menu" at bounding box center [8, 8] width 7 height 7
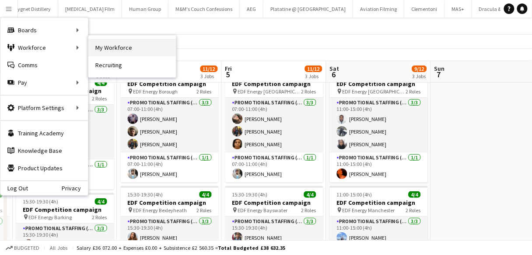
click at [105, 47] on link "My Workforce" at bounding box center [131, 47] width 87 height 17
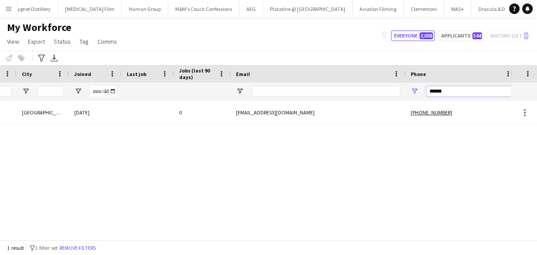
click at [441, 96] on input "******" at bounding box center [470, 91] width 86 height 10
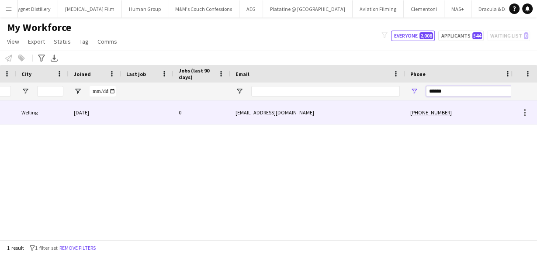
type input "******"
click at [370, 115] on div "larismehlich@gmail.com" at bounding box center [317, 113] width 175 height 24
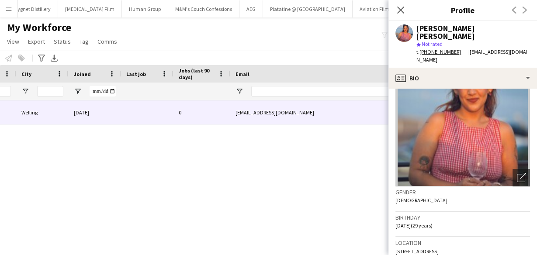
scroll to position [90, 0]
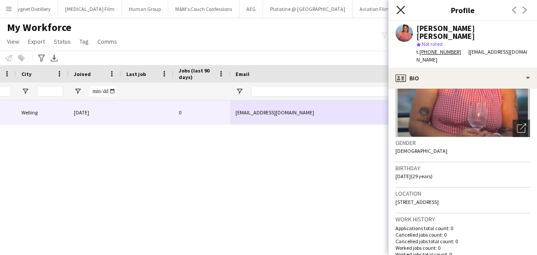
click at [398, 9] on icon "Close pop-in" at bounding box center [401, 10] width 8 height 8
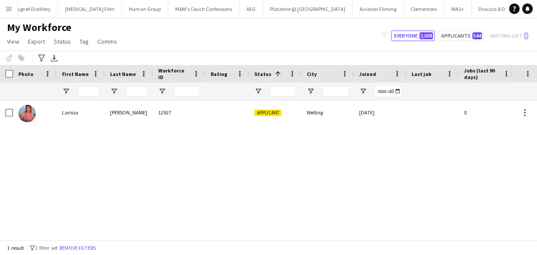
scroll to position [0, 158]
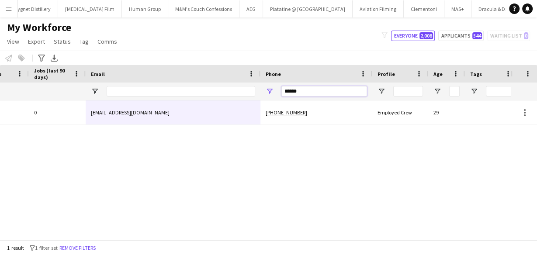
click at [303, 94] on input "******" at bounding box center [325, 91] width 86 height 10
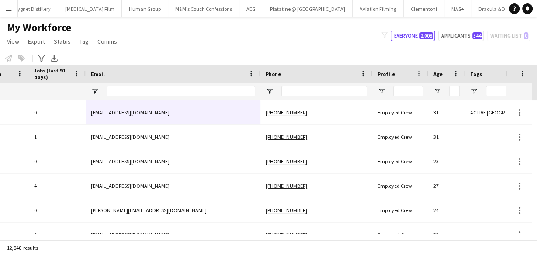
click at [2, 9] on button "Menu" at bounding box center [8, 8] width 17 height 17
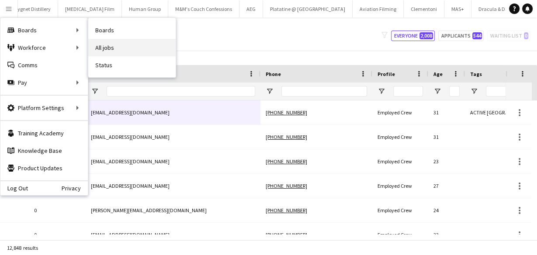
click at [95, 43] on link "All jobs" at bounding box center [131, 47] width 87 height 17
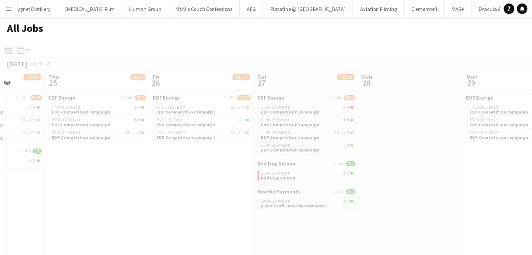
scroll to position [0, 337]
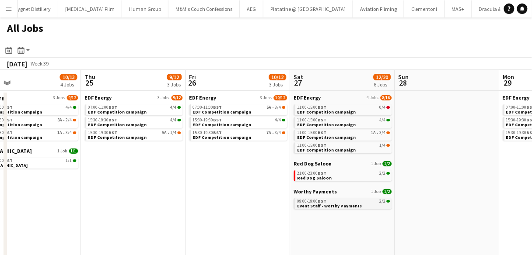
click at [316, 203] on span "09:00-19:00 BST" at bounding box center [311, 201] width 29 height 4
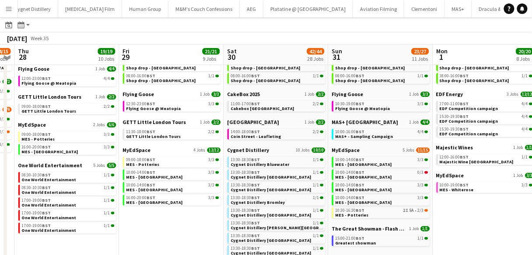
scroll to position [56, 0]
click at [364, 160] on div "10:00-14:00 BST 3/3" at bounding box center [381, 160] width 93 height 4
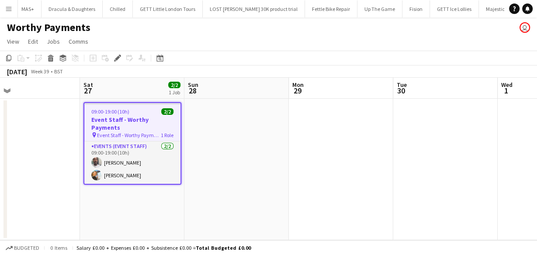
scroll to position [0, 4487]
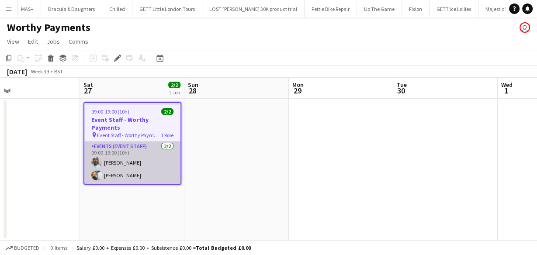
click at [147, 145] on app-card-role "Events (Event Staff) [DATE] 09:00-19:00 (10h) [PERSON_NAME] [PERSON_NAME]" at bounding box center [132, 163] width 96 height 42
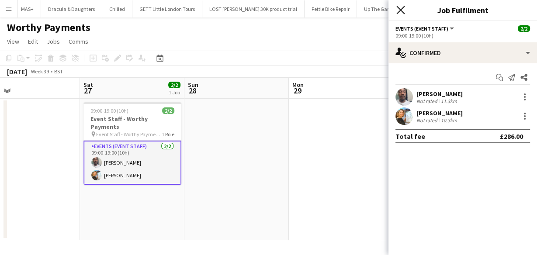
click at [401, 9] on icon at bounding box center [401, 10] width 8 height 8
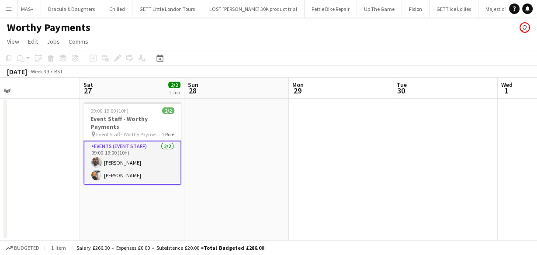
scroll to position [0, 309]
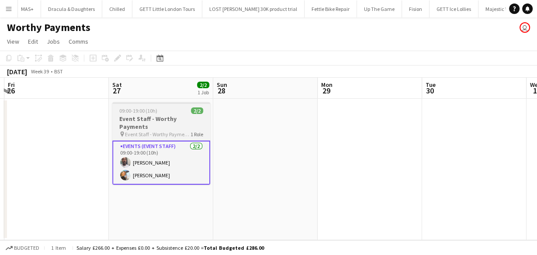
click at [146, 118] on h3 "Event Staff - Worthy Payments" at bounding box center [161, 123] width 98 height 16
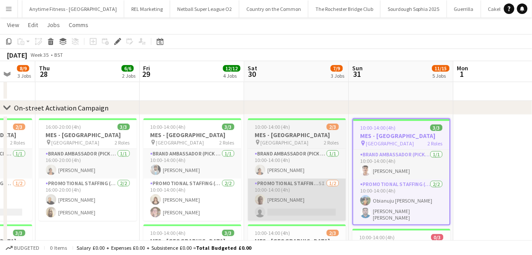
scroll to position [29, 0]
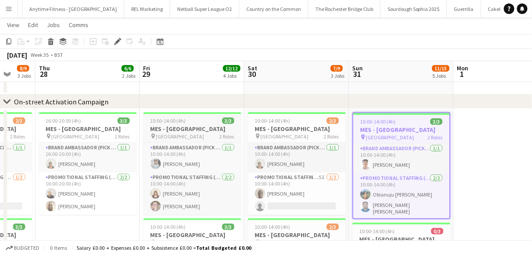
click at [153, 124] on span "10:00-14:00 (4h)" at bounding box center [167, 121] width 35 height 7
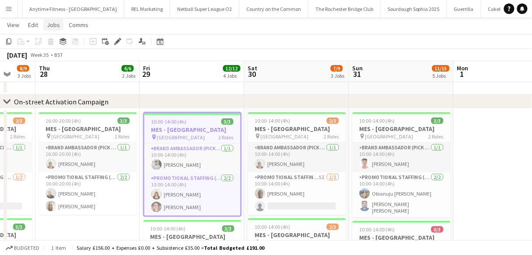
click at [51, 22] on span "Jobs" at bounding box center [53, 25] width 13 height 8
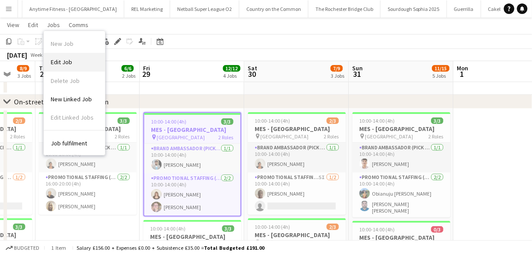
click at [73, 64] on link "Edit Job" at bounding box center [74, 62] width 61 height 18
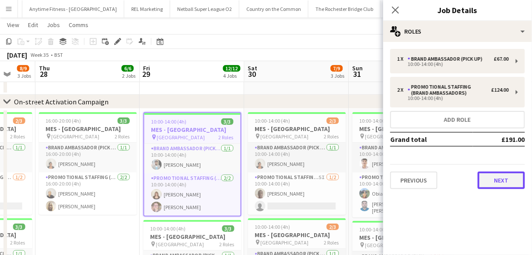
click at [517, 178] on button "Next" at bounding box center [500, 180] width 47 height 17
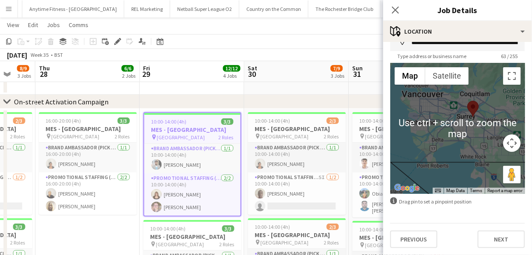
scroll to position [18, 0]
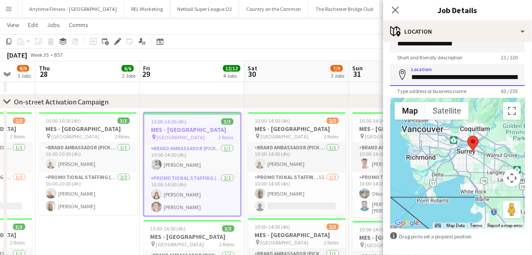
click at [442, 76] on input "**********" at bounding box center [457, 75] width 135 height 22
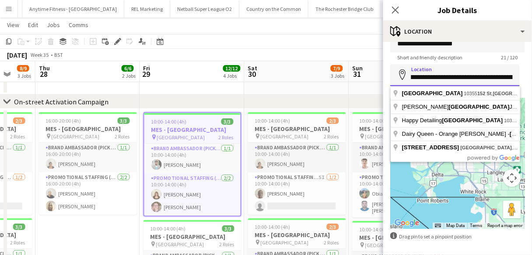
scroll to position [0, 87]
drag, startPoint x: 478, startPoint y: 79, endPoint x: 523, endPoint y: 77, distance: 44.6
click at [523, 77] on form "**********" at bounding box center [457, 157] width 149 height 253
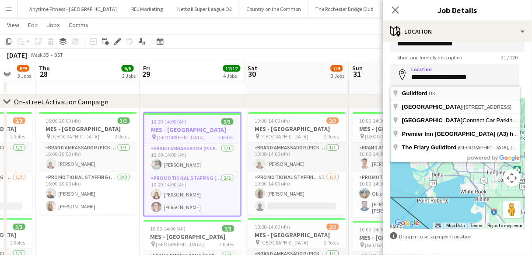
type input "**********"
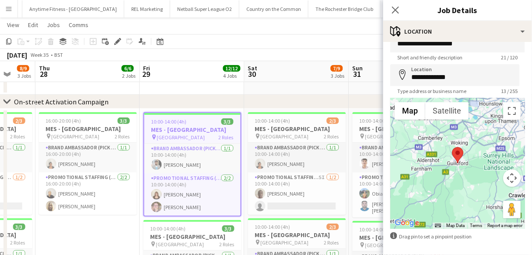
scroll to position [53, 0]
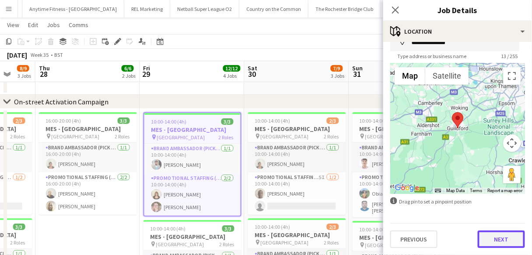
click at [513, 241] on button "Next" at bounding box center [500, 239] width 47 height 17
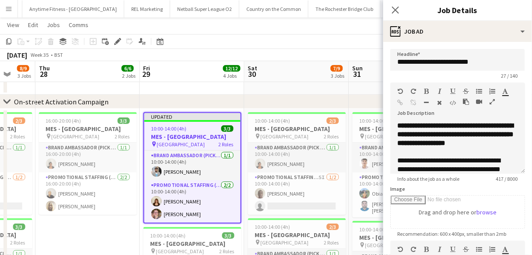
scroll to position [175, 0]
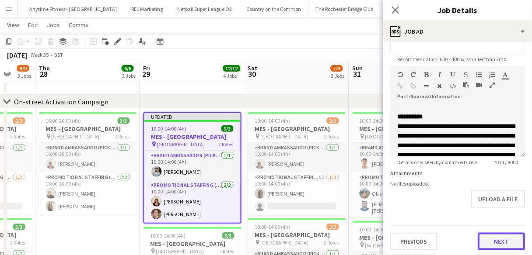
click at [506, 247] on button "Next" at bounding box center [500, 241] width 47 height 17
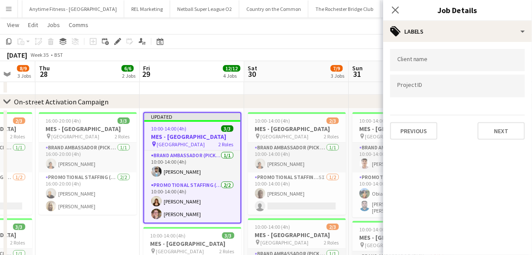
scroll to position [0, 0]
click at [503, 135] on button "Next" at bounding box center [500, 130] width 47 height 17
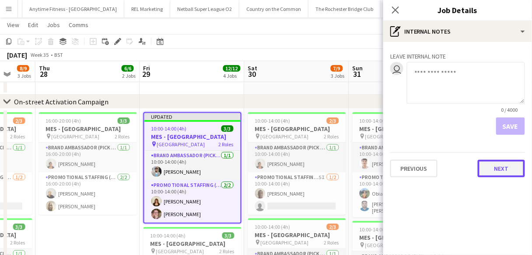
click at [511, 170] on button "Next" at bounding box center [500, 168] width 47 height 17
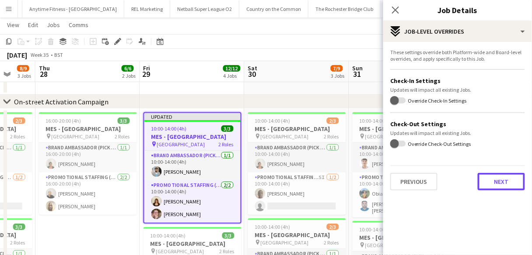
click at [512, 186] on button "Next" at bounding box center [500, 181] width 47 height 17
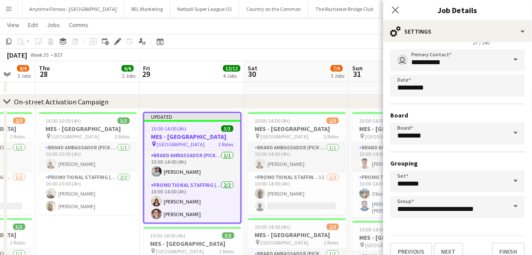
scroll to position [58, 0]
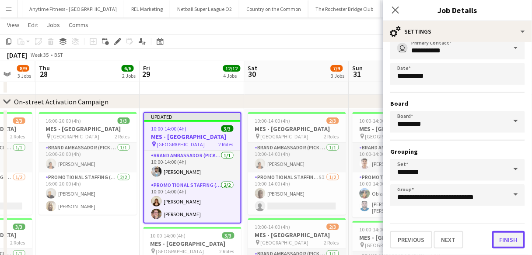
click at [510, 238] on button "Finish" at bounding box center [508, 239] width 33 height 17
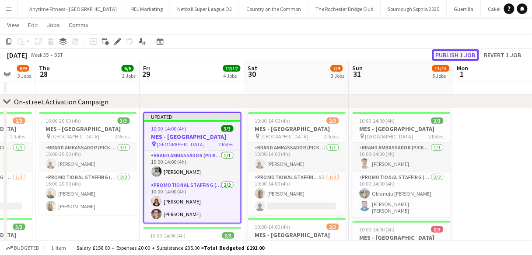
click at [453, 57] on button "Publish 1 job" at bounding box center [455, 54] width 47 height 11
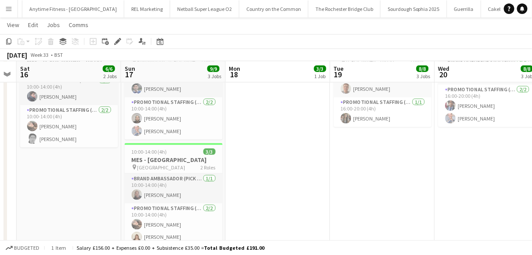
scroll to position [210, 0]
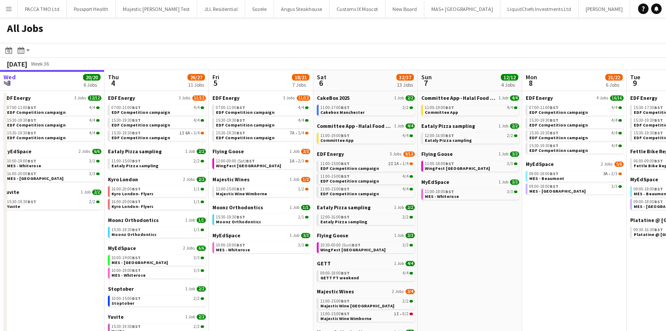
scroll to position [0, 202]
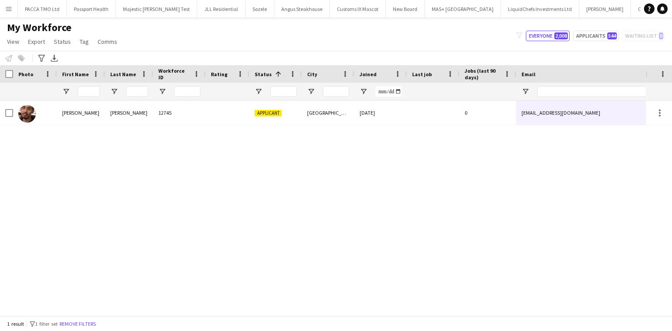
scroll to position [0, 4416]
click at [14, 9] on button "Menu" at bounding box center [8, 8] width 17 height 17
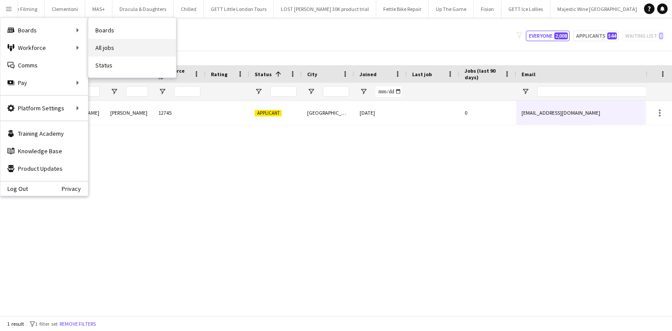
click at [97, 45] on link "All jobs" at bounding box center [131, 47] width 87 height 17
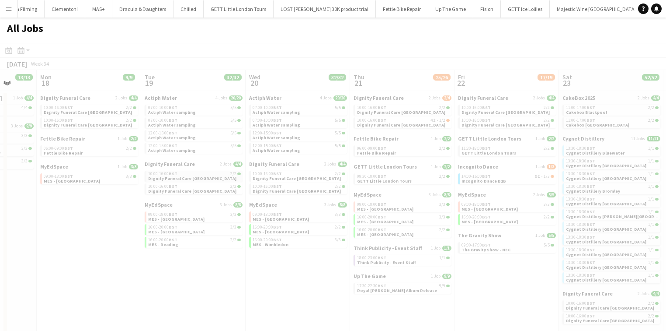
scroll to position [0, 276]
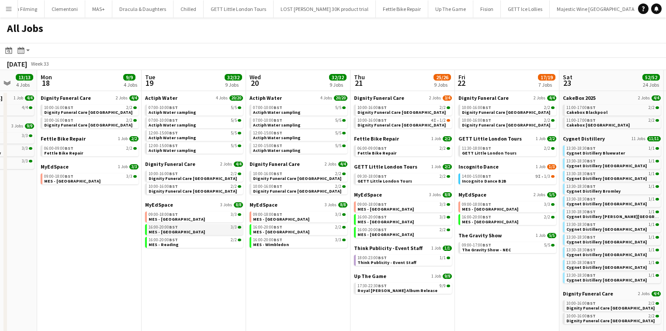
click at [163, 233] on span "MES - [GEOGRAPHIC_DATA]" at bounding box center [177, 232] width 56 height 6
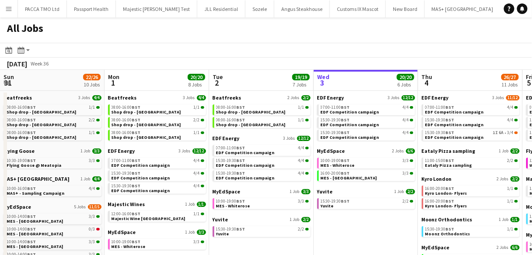
scroll to position [0, 209]
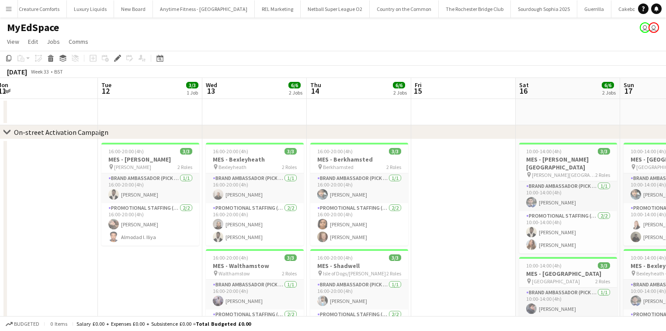
click at [7, 5] on app-icon "Menu" at bounding box center [8, 8] width 7 height 7
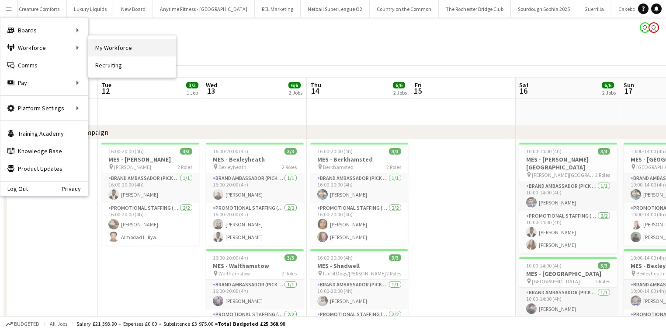
click at [110, 44] on link "My Workforce" at bounding box center [131, 47] width 87 height 17
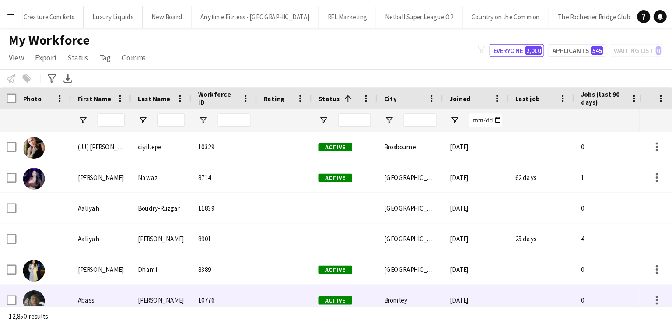
scroll to position [0, 2232]
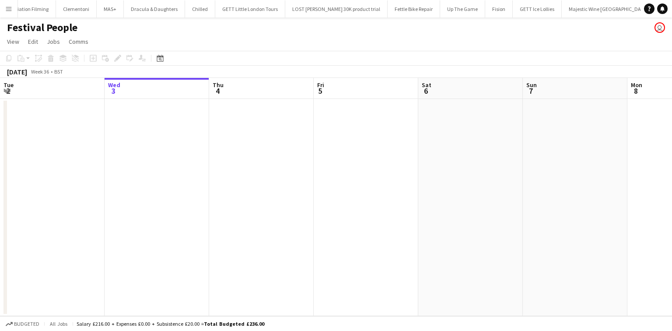
scroll to position [0, 4406]
click at [14, 14] on button "Menu" at bounding box center [8, 8] width 17 height 17
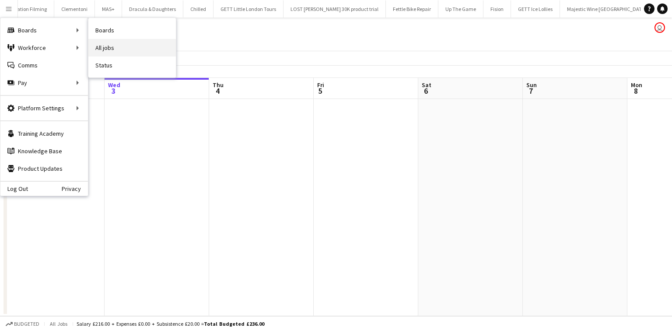
click at [94, 42] on link "All jobs" at bounding box center [131, 47] width 87 height 17
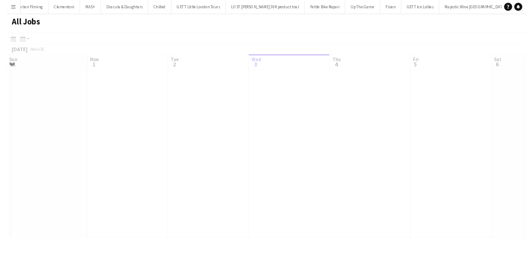
scroll to position [0, 209]
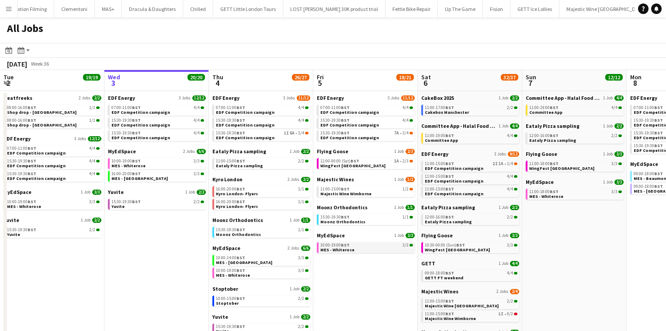
click at [381, 247] on div "10:00-19:00 BST 3/3" at bounding box center [366, 245] width 93 height 4
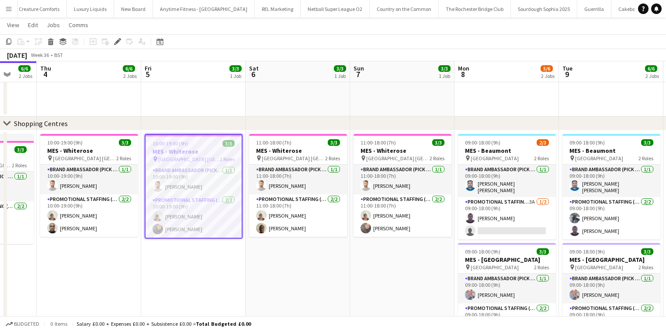
scroll to position [0, 382]
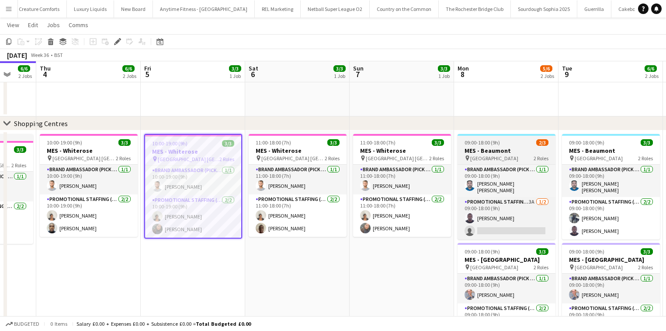
click at [513, 150] on h3 "MES - Beaumont" at bounding box center [507, 150] width 98 height 8
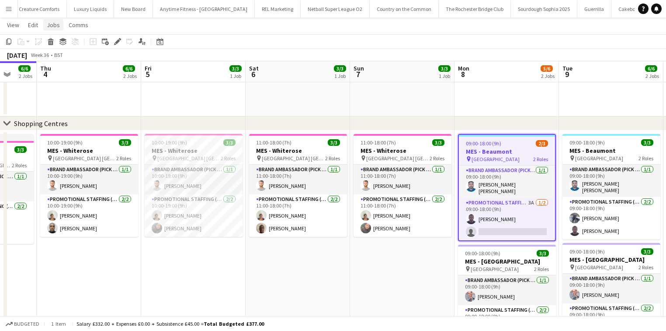
click at [51, 26] on span "Jobs" at bounding box center [53, 25] width 13 height 8
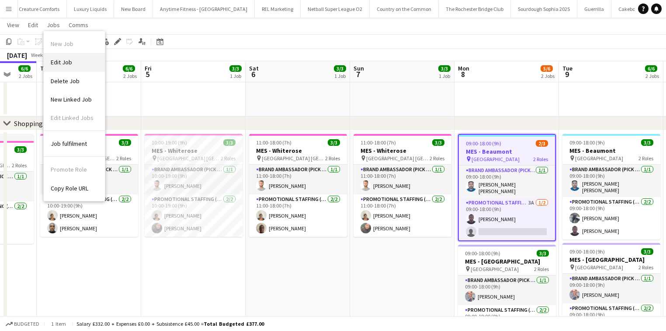
click at [68, 59] on span "Edit Job" at bounding box center [61, 62] width 21 height 8
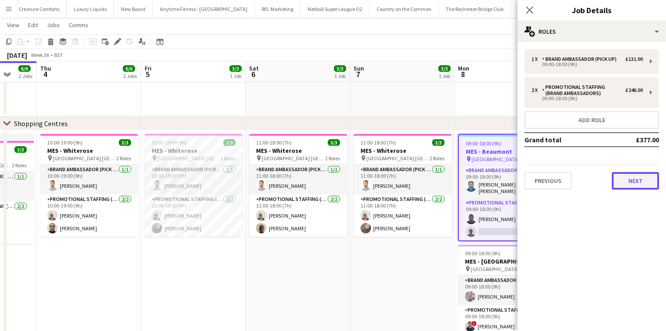
click at [636, 178] on button "Next" at bounding box center [635, 180] width 47 height 17
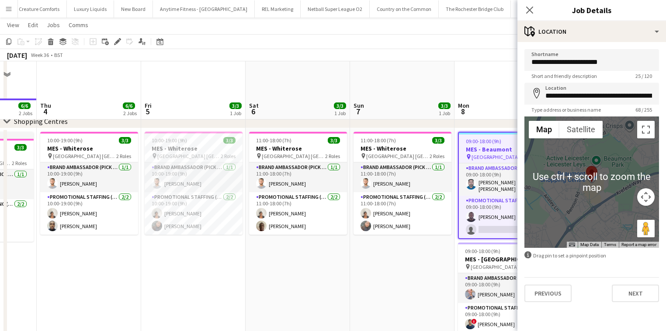
scroll to position [544, 0]
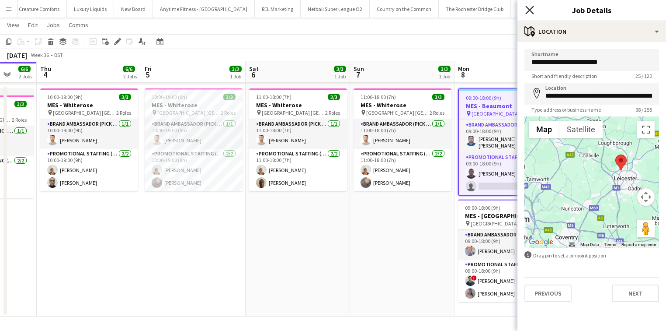
click at [529, 8] on icon "Close pop-in" at bounding box center [530, 10] width 8 height 8
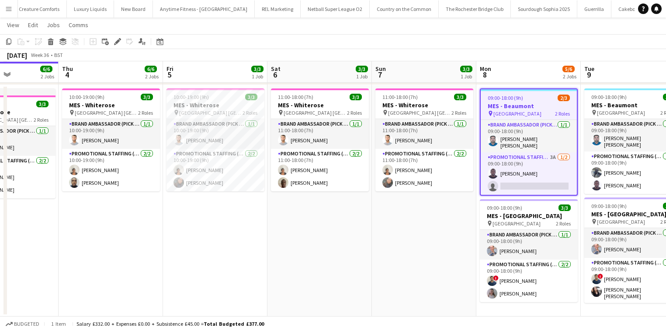
scroll to position [0, 360]
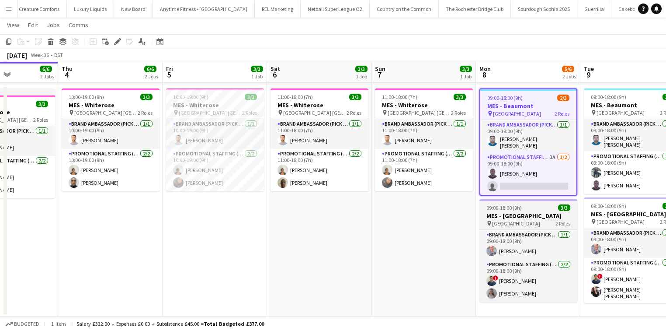
click at [497, 207] on span "09:00-18:00 (9h)" at bounding box center [504, 207] width 35 height 7
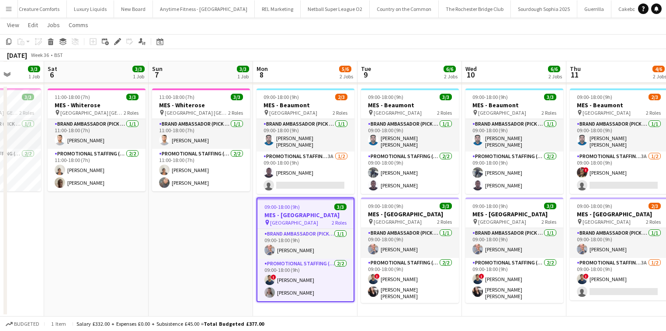
scroll to position [0, 244]
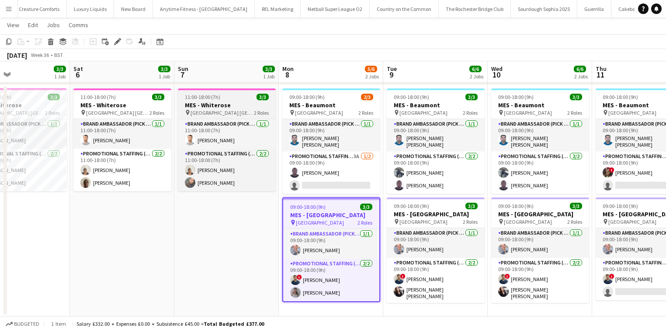
click at [203, 95] on span "11:00-18:00 (7h)" at bounding box center [202, 97] width 35 height 7
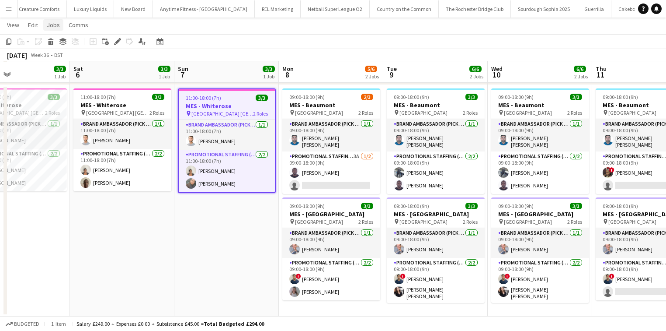
click at [52, 25] on span "Jobs" at bounding box center [53, 25] width 13 height 8
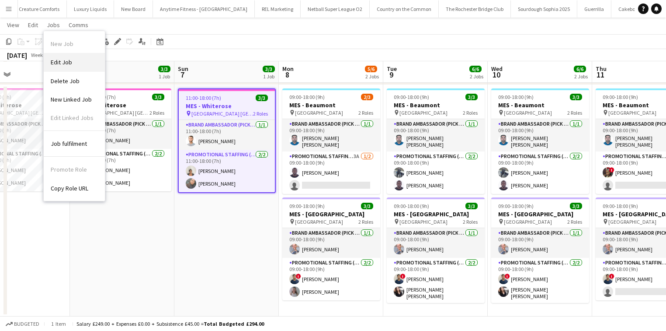
click at [65, 59] on span "Edit Job" at bounding box center [61, 62] width 21 height 8
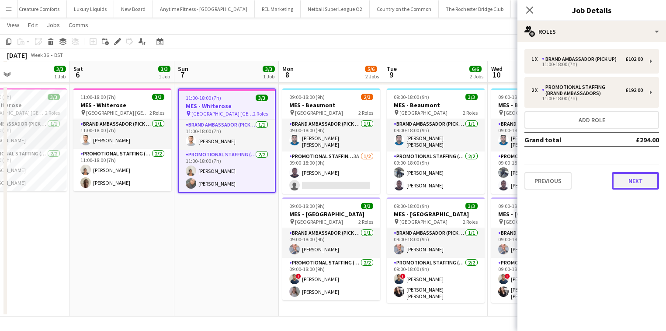
click at [648, 185] on button "Next" at bounding box center [635, 180] width 47 height 17
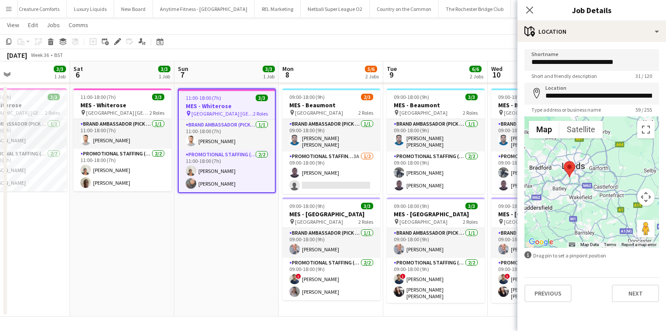
drag, startPoint x: 586, startPoint y: 201, endPoint x: 617, endPoint y: 156, distance: 54.9
click at [617, 156] on div at bounding box center [592, 181] width 135 height 131
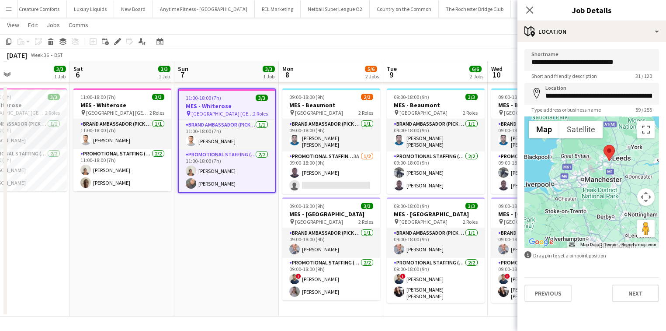
click at [536, 9] on div "Close pop-in" at bounding box center [530, 10] width 24 height 20
click at [531, 7] on icon "Close pop-in" at bounding box center [530, 10] width 8 height 8
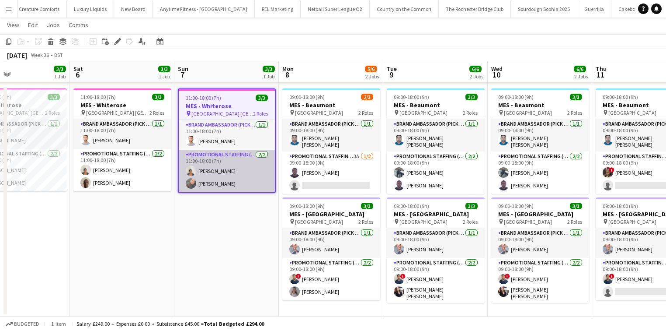
click at [226, 164] on app-card-role "Promotional Staffing (Brand Ambassadors) [DATE] 11:00-18:00 (7h) [PERSON_NAME]" at bounding box center [227, 171] width 96 height 42
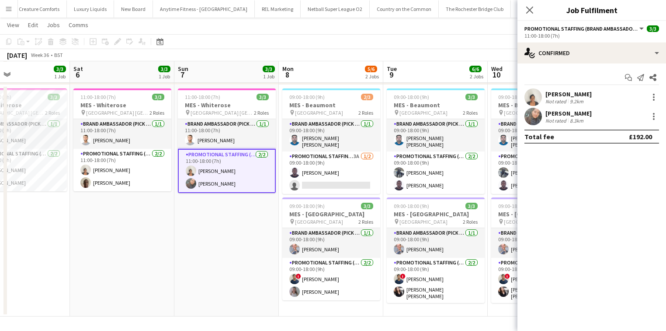
click at [558, 93] on div "[PERSON_NAME]" at bounding box center [569, 94] width 46 height 8
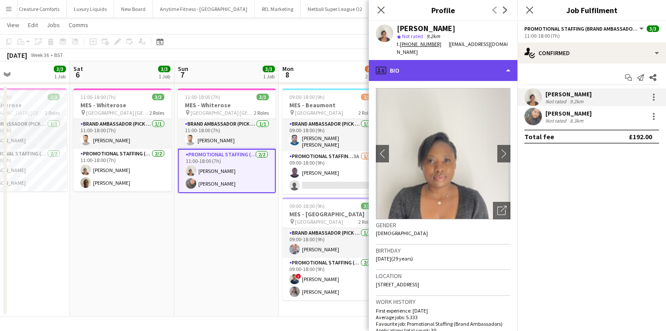
click at [447, 71] on div "profile Bio" at bounding box center [443, 70] width 149 height 21
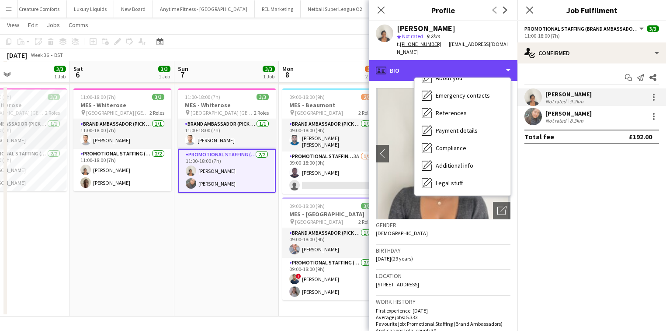
scroll to position [65, 0]
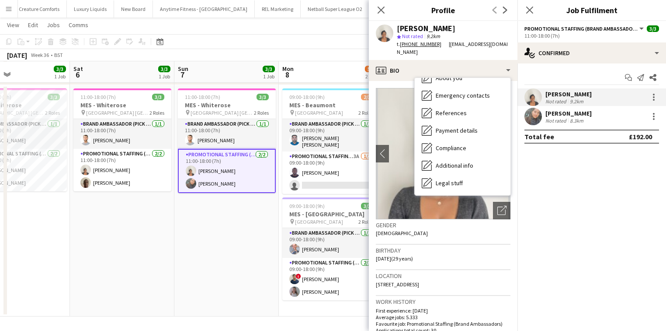
click at [443, 245] on div "Birthday [DEMOGRAPHIC_DATA] (29 years)" at bounding box center [443, 256] width 135 height 25
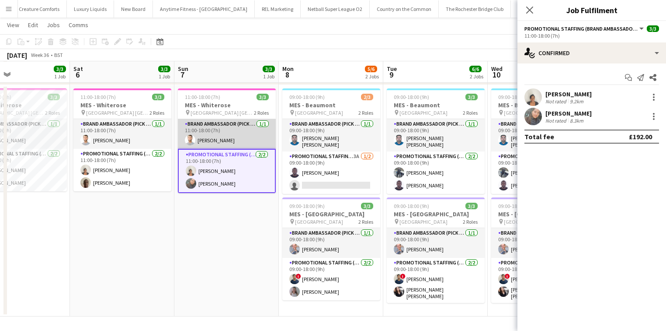
click at [236, 133] on app-card-role "Brand Ambassador (Pick up) [DATE] 11:00-18:00 (7h) [PERSON_NAME]" at bounding box center [227, 134] width 98 height 30
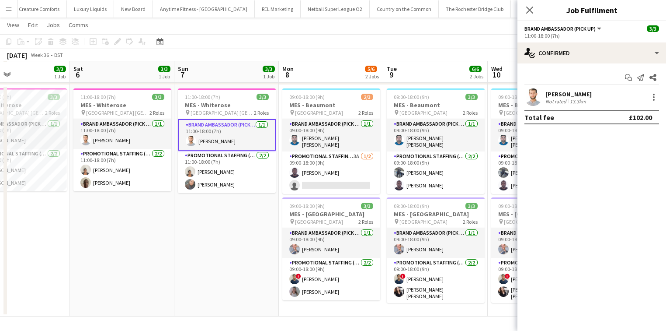
click at [574, 102] on div "13.3km" at bounding box center [578, 101] width 20 height 7
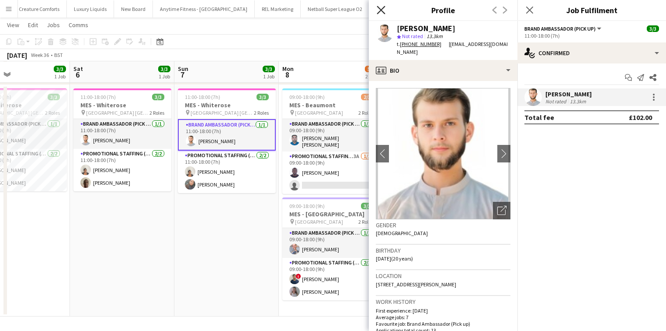
click at [381, 11] on icon "Close pop-in" at bounding box center [381, 10] width 8 height 8
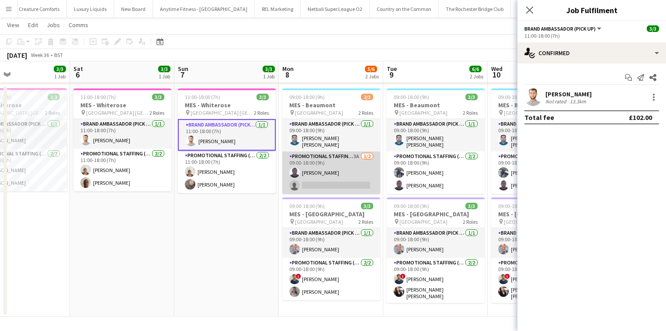
click at [314, 158] on app-card-role "Promotional Staffing (Brand Ambassadors) 3A [DATE] 09:00-18:00 (9h) [PERSON_NAM…" at bounding box center [331, 172] width 98 height 42
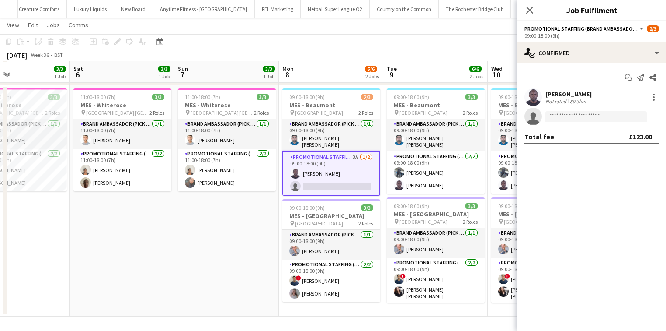
click at [535, 101] on app-user-avatar at bounding box center [533, 96] width 17 height 17
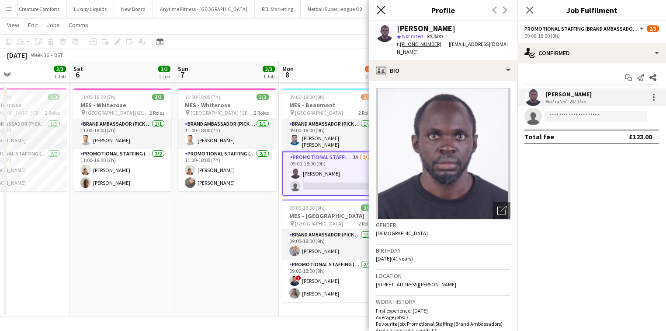
click at [380, 10] on icon "Close pop-in" at bounding box center [381, 10] width 8 height 8
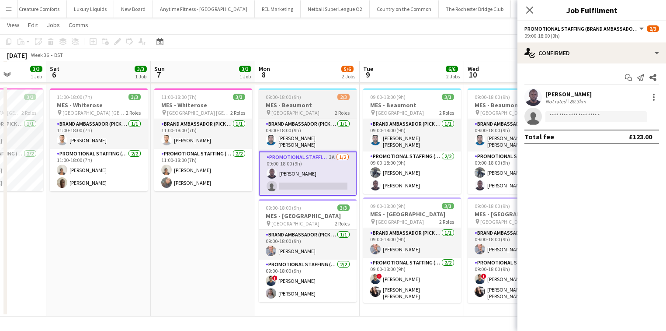
scroll to position [0, 268]
click at [330, 96] on div "09:00-18:00 (9h) 2/3" at bounding box center [307, 97] width 98 height 7
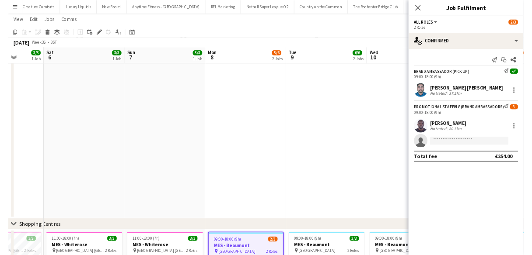
scroll to position [0, 267]
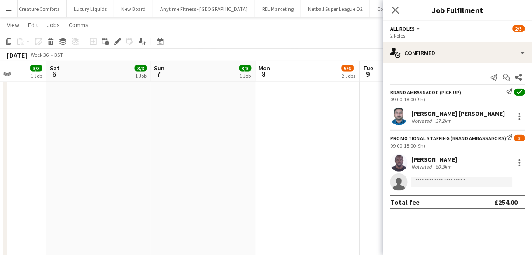
click at [60, 83] on app-date-cell at bounding box center [98, 44] width 105 height 477
